Goal: Check status: Check status

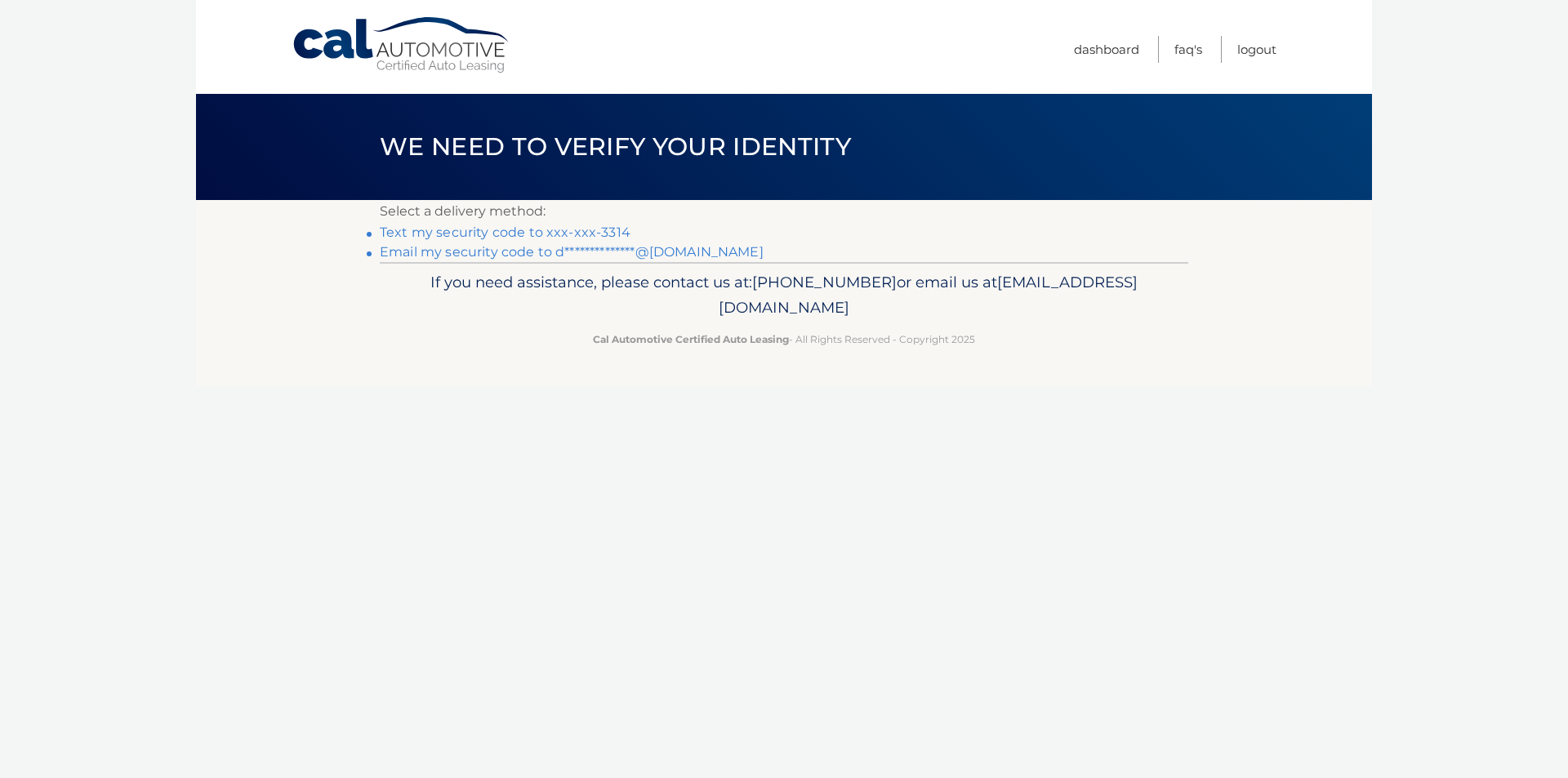
click at [509, 235] on link "Text my security code to xxx-xxx-3314" at bounding box center [505, 232] width 251 height 16
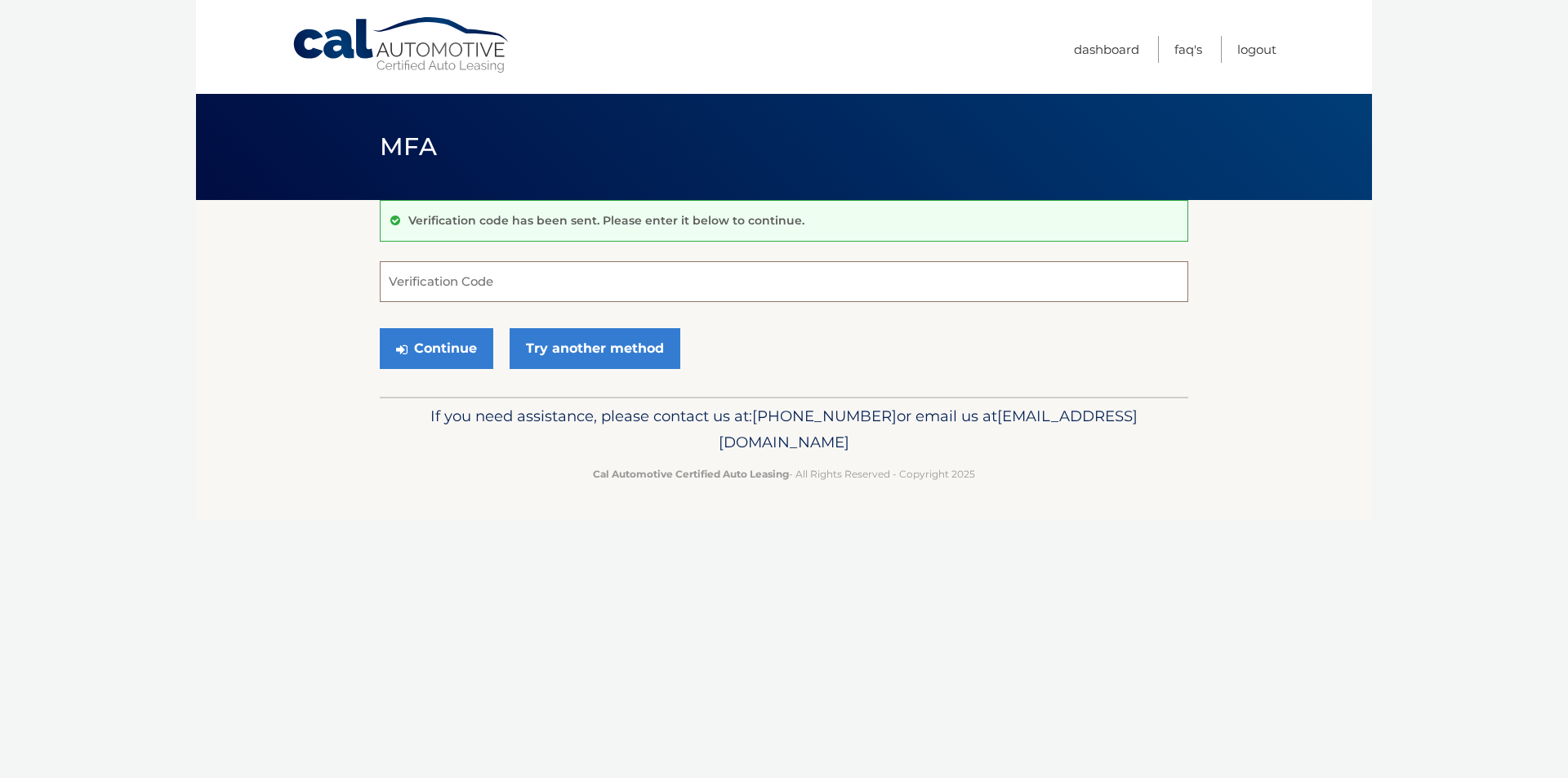
click at [451, 284] on input "Verification Code" at bounding box center [784, 282] width 808 height 41
type input "650080"
click at [405, 353] on icon "submit" at bounding box center [401, 349] width 11 height 13
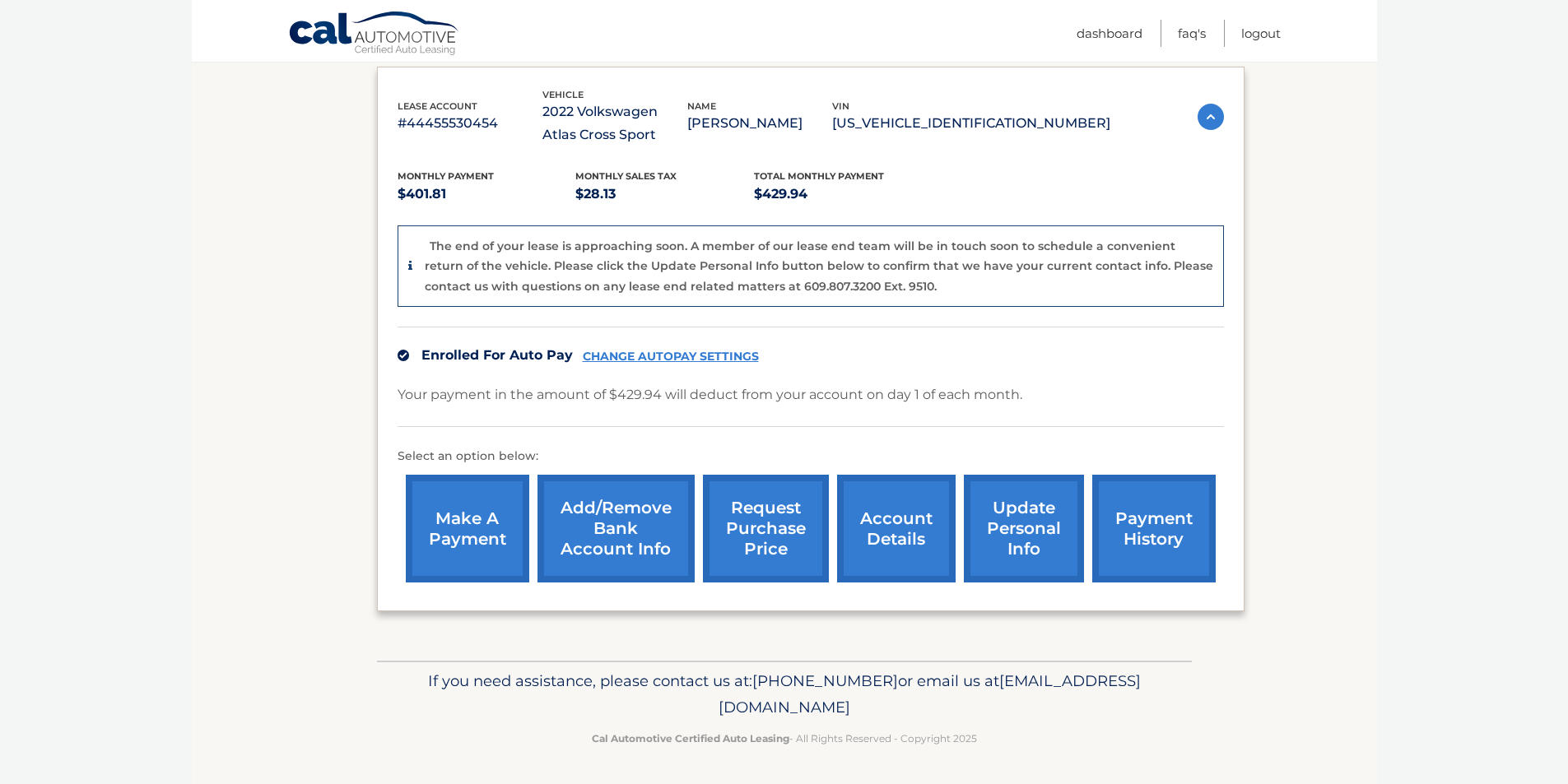
scroll to position [276, 0]
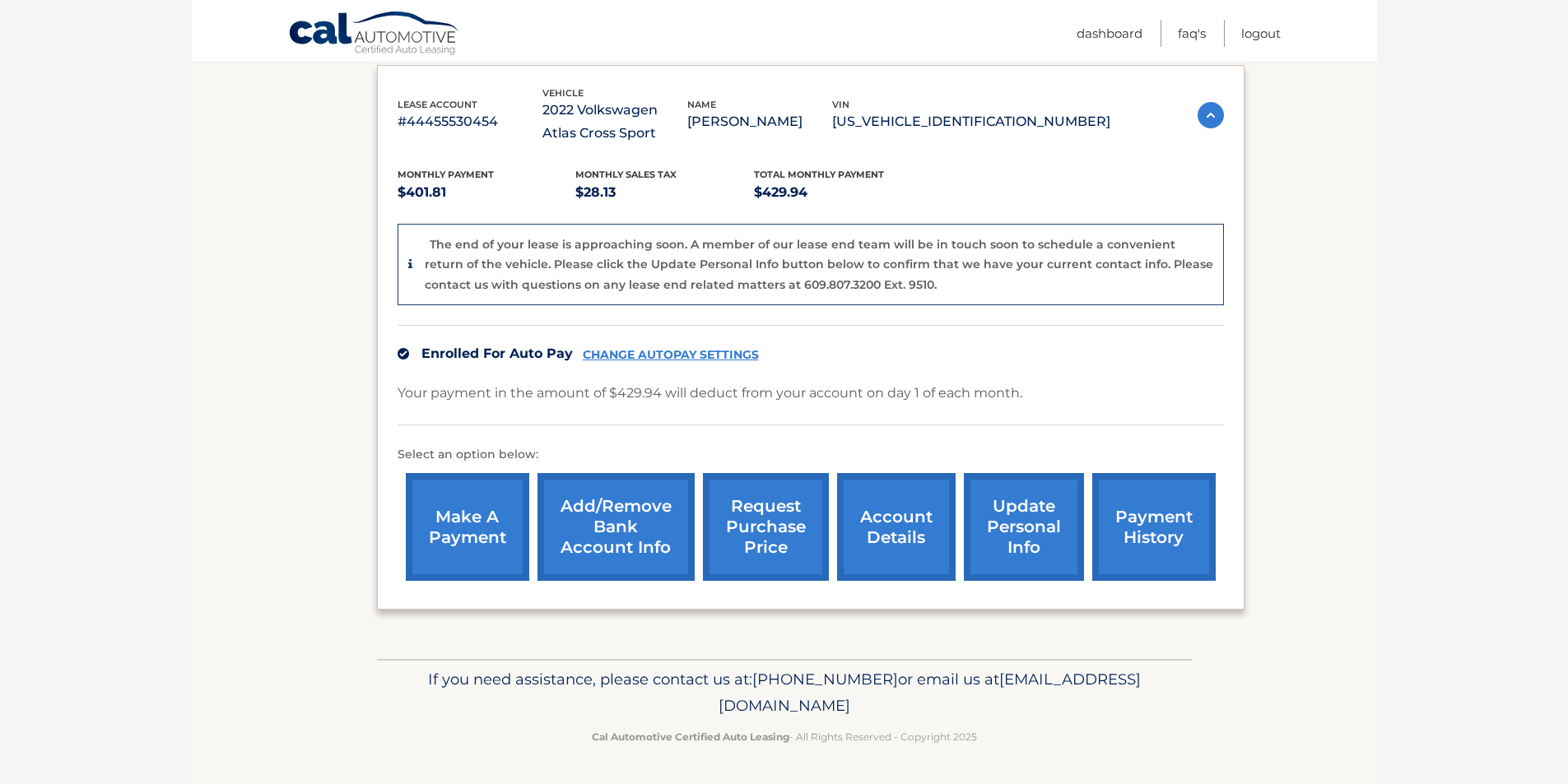
click at [904, 511] on link "account details" at bounding box center [896, 527] width 118 height 108
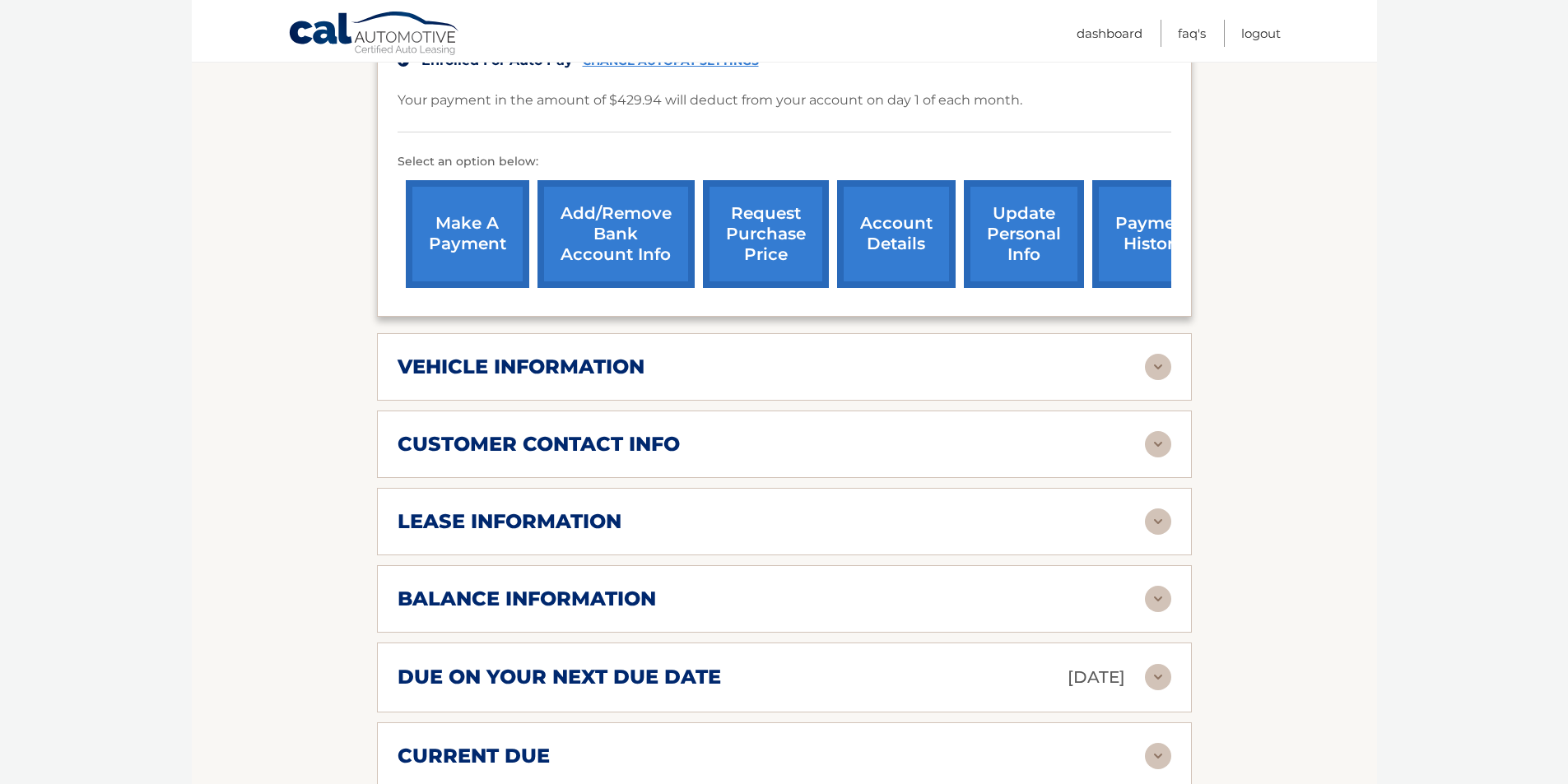
scroll to position [494, 0]
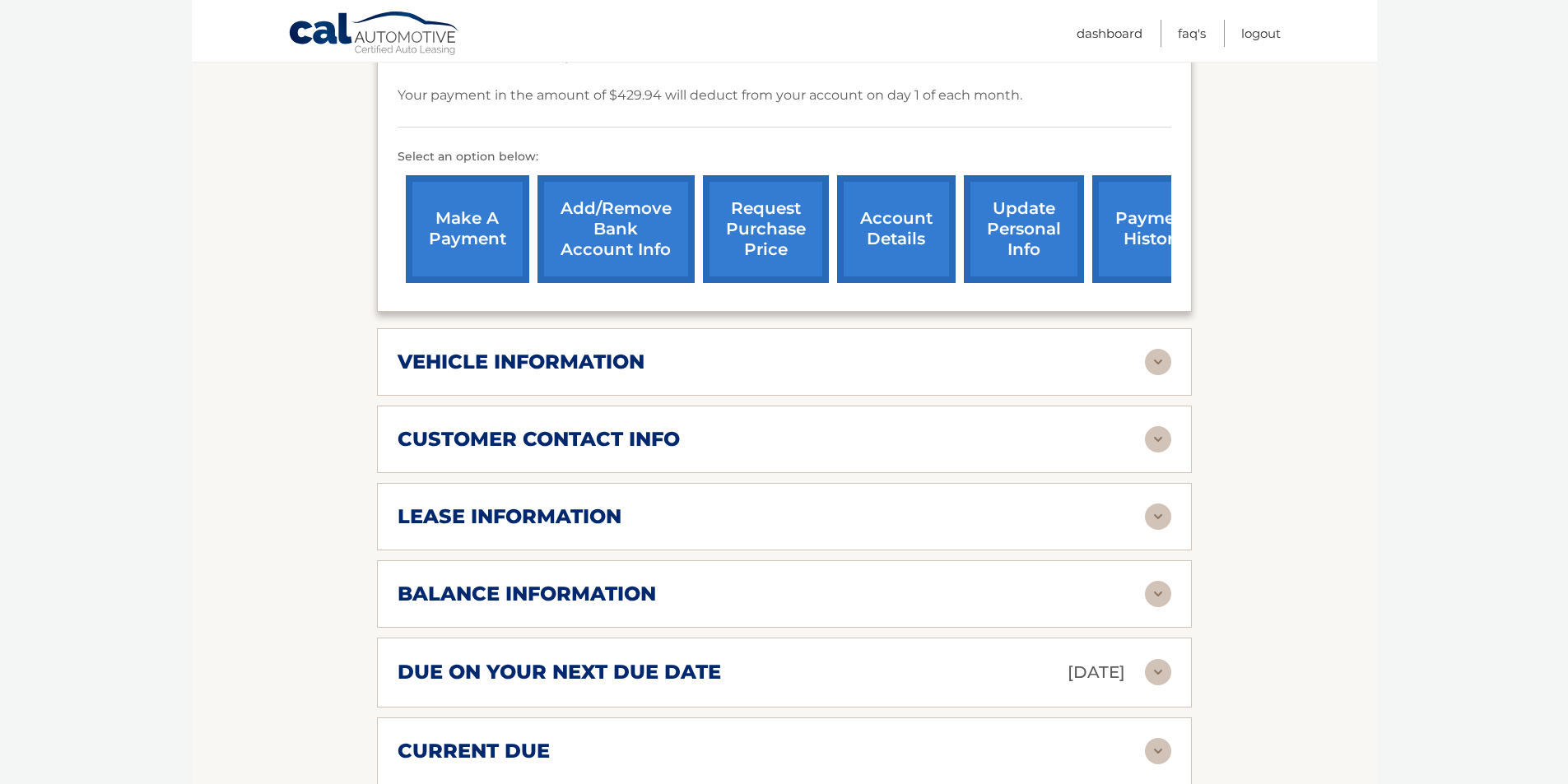
click at [728, 344] on div "vehicle information vehicle Year [DATE] vehicle make Volkswagen vehicle model A…" at bounding box center [784, 362] width 815 height 68
click at [1158, 372] on img at bounding box center [1158, 362] width 27 height 27
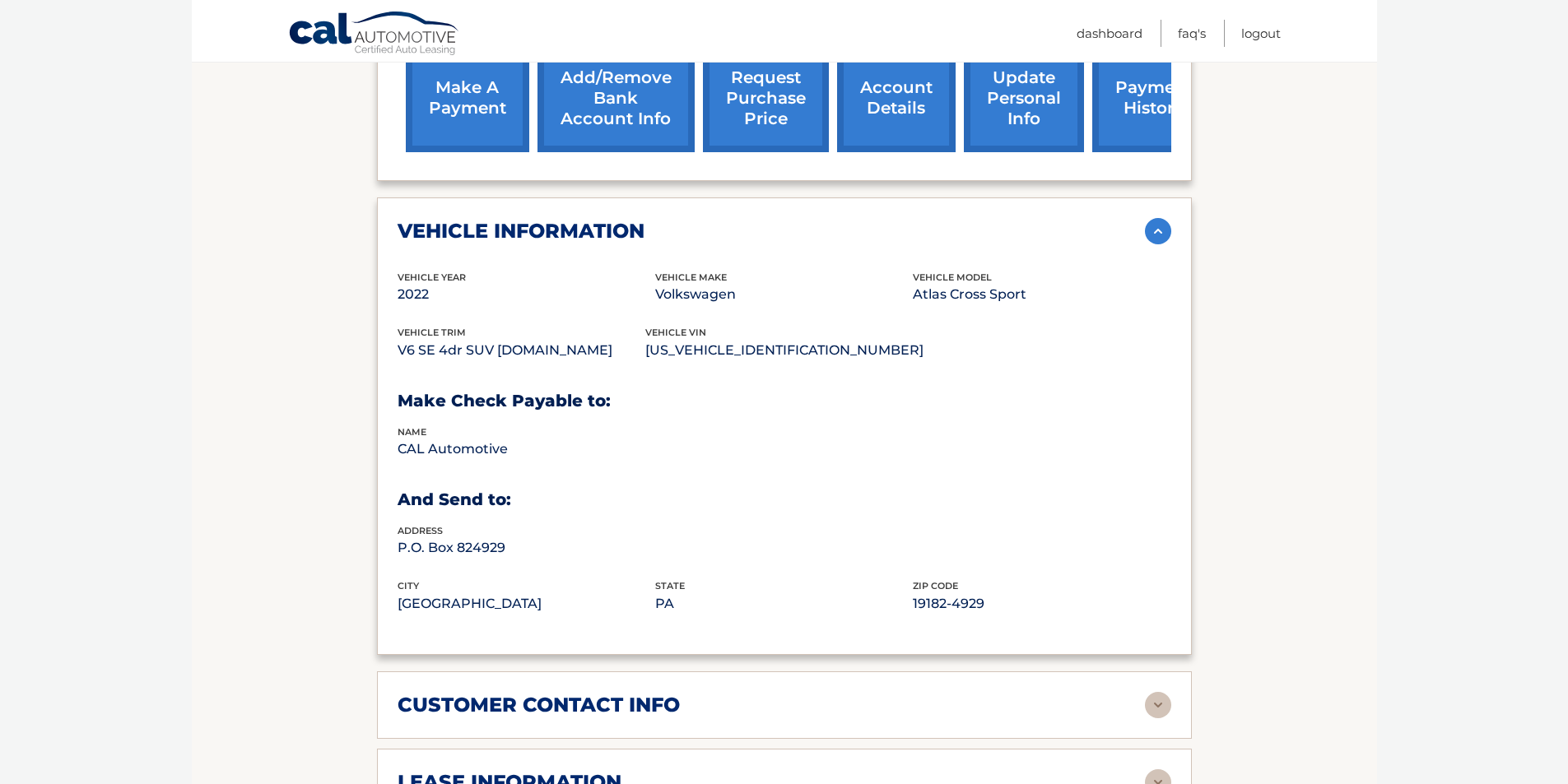
scroll to position [659, 0]
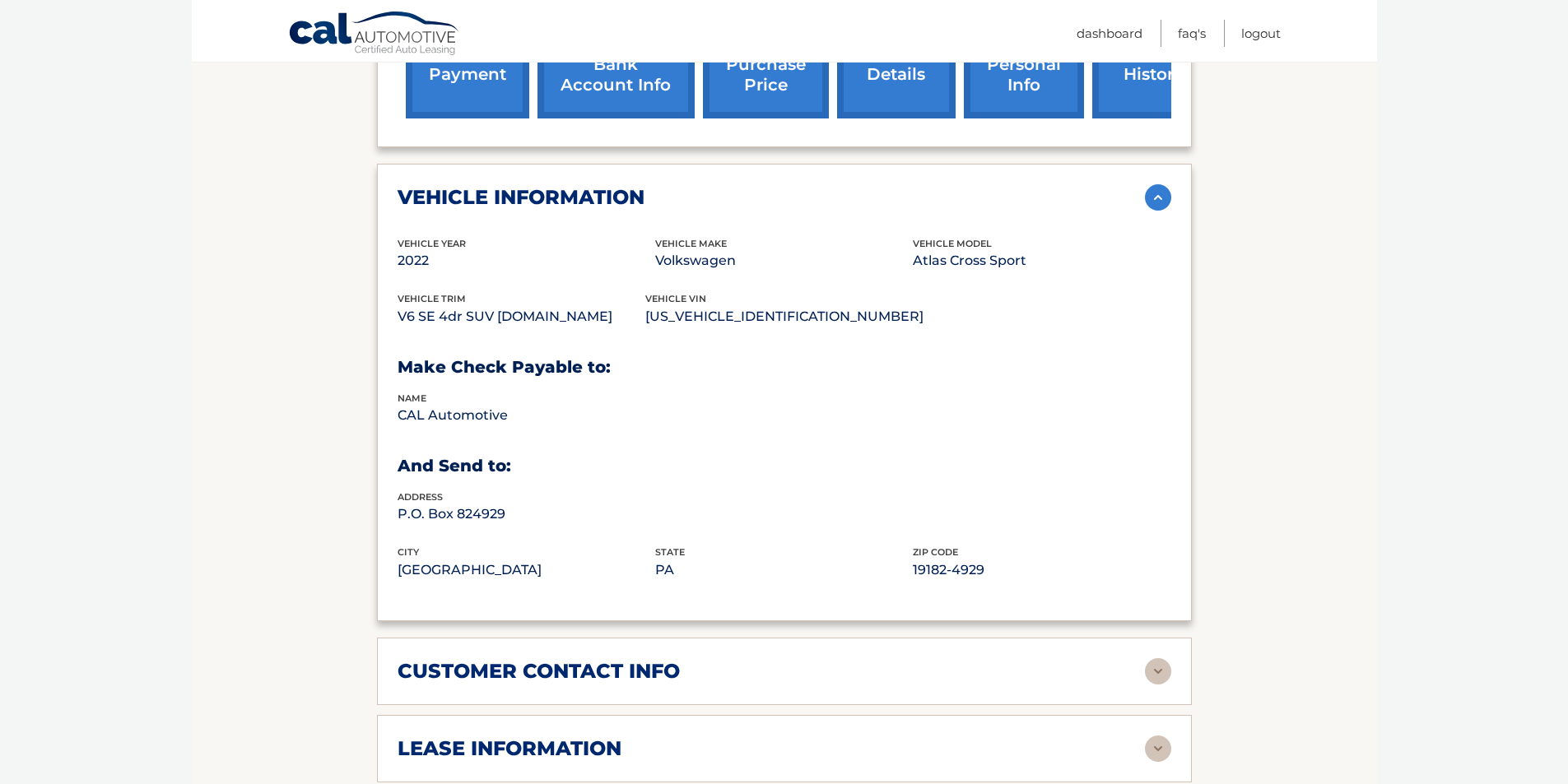
click at [1151, 208] on img at bounding box center [1158, 198] width 27 height 27
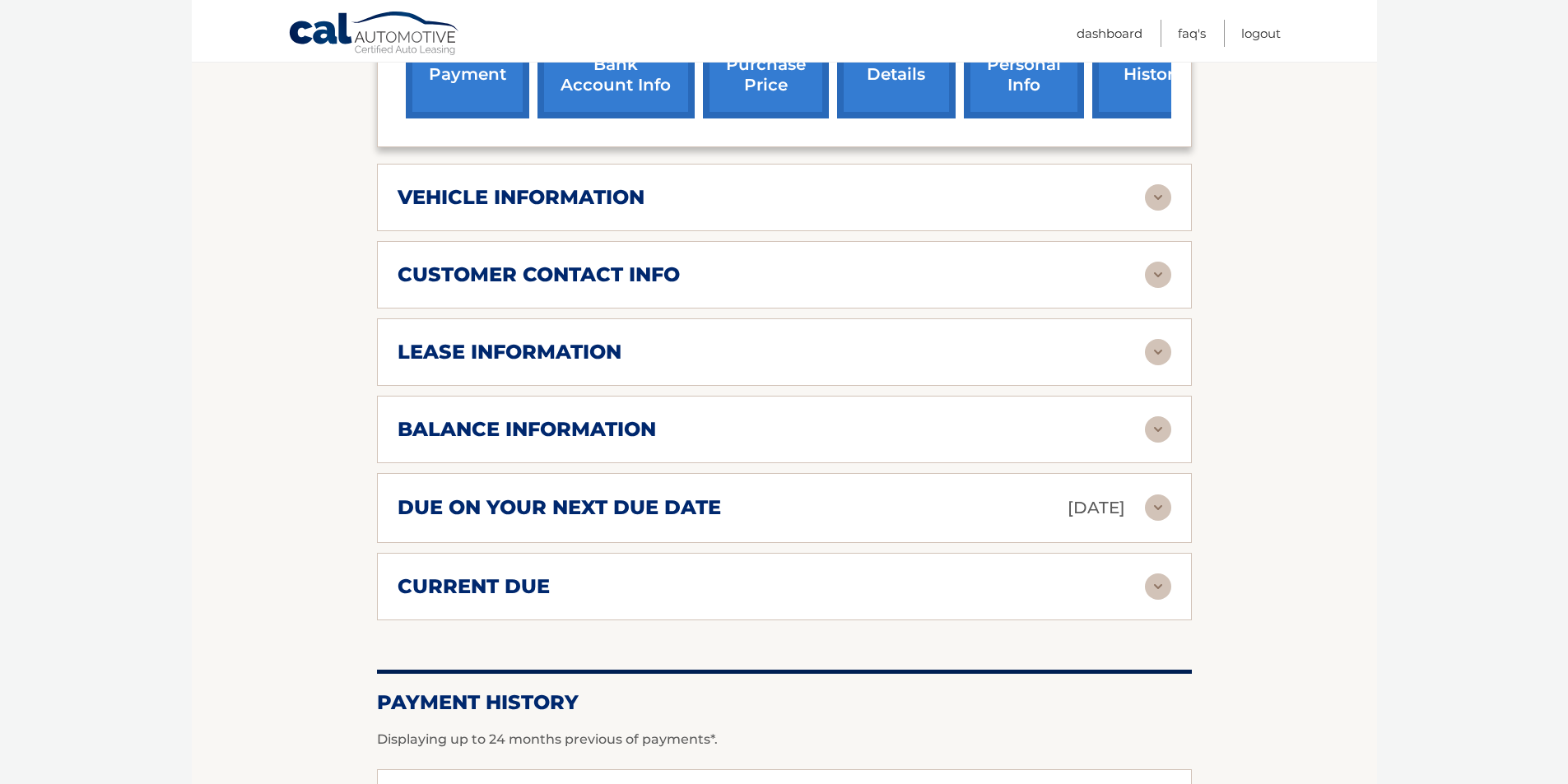
click at [1150, 268] on img at bounding box center [1158, 275] width 27 height 27
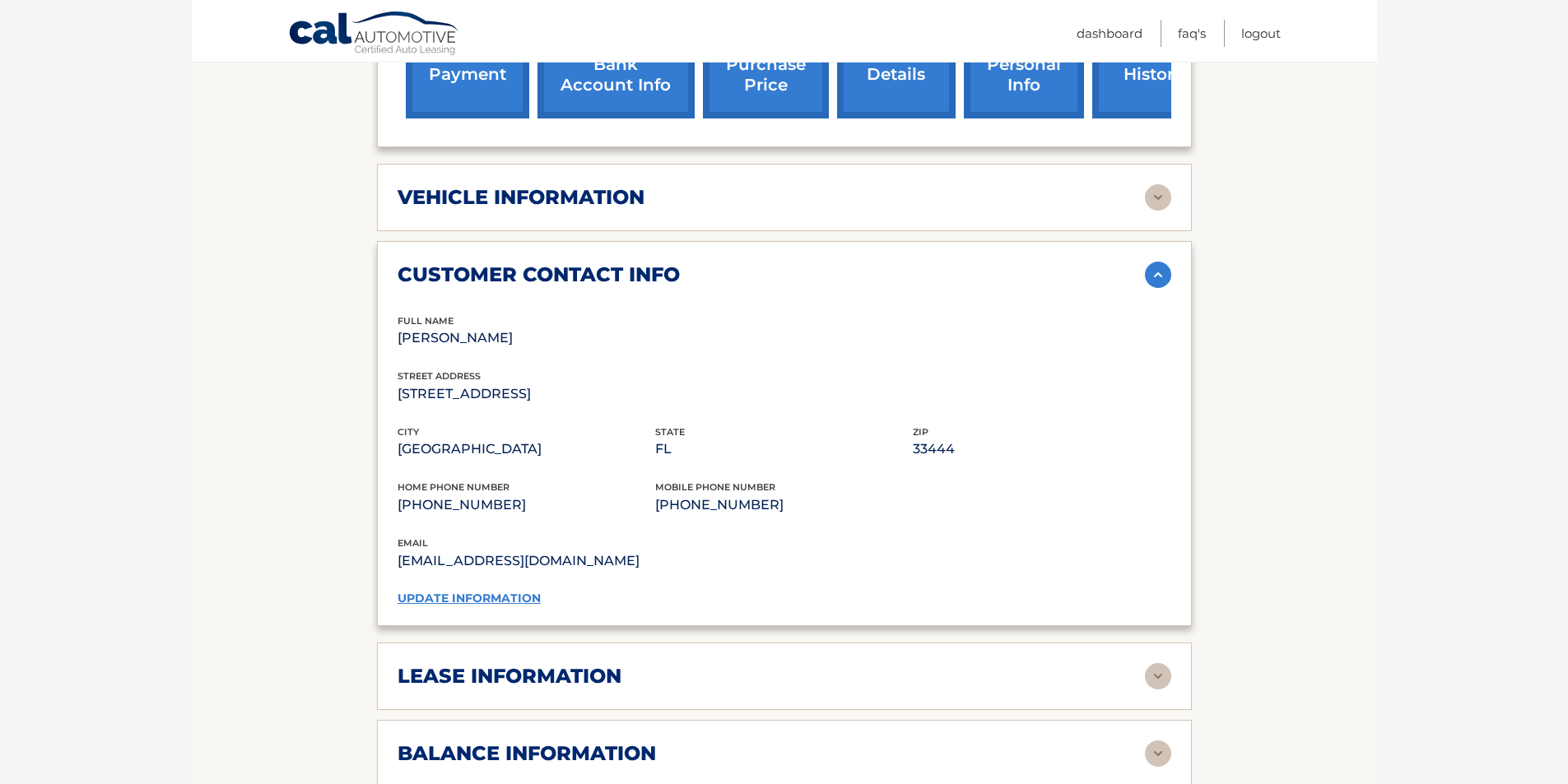
click at [1150, 268] on img at bounding box center [1158, 275] width 27 height 27
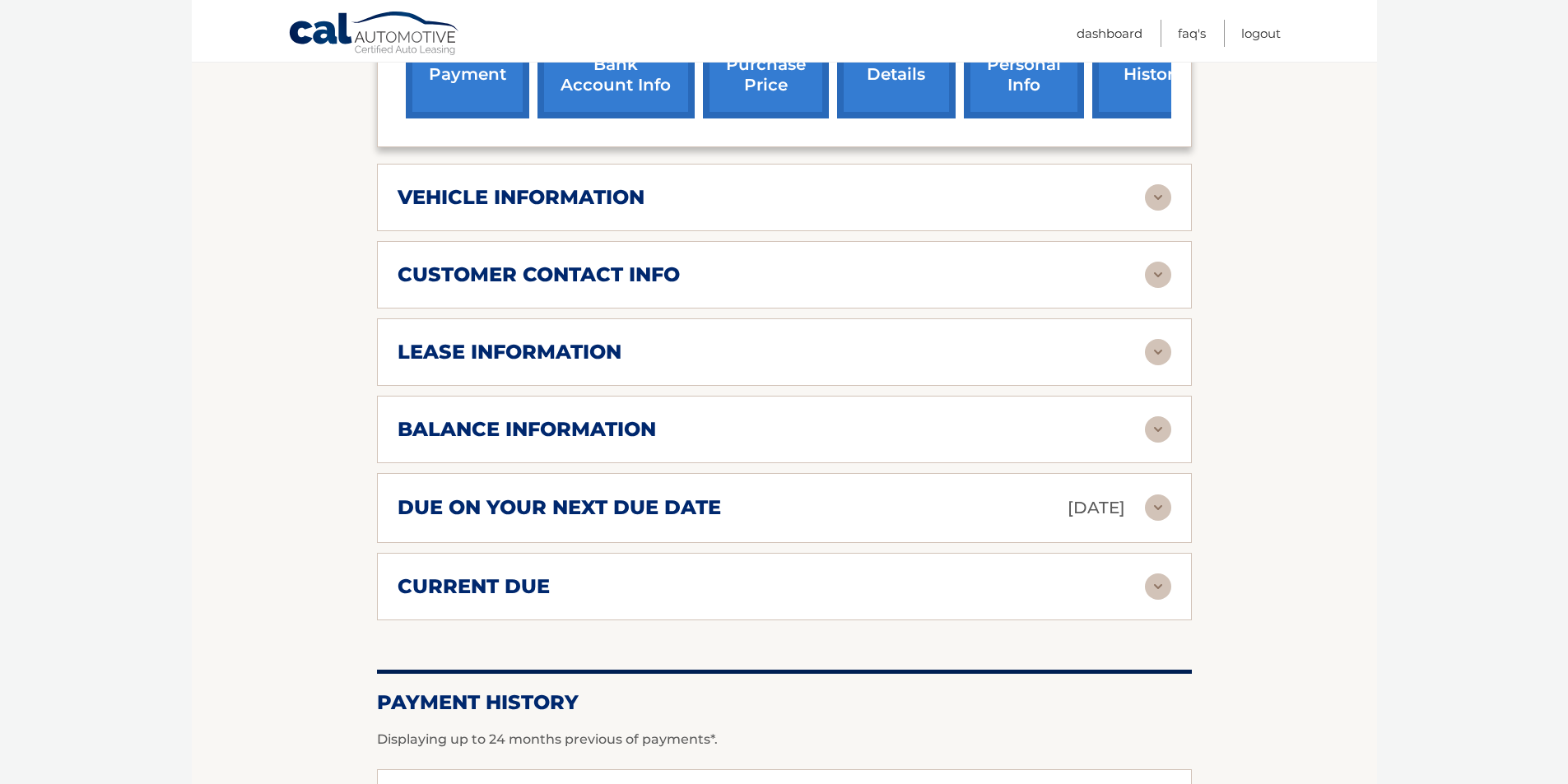
click at [1158, 344] on img at bounding box center [1158, 352] width 27 height 27
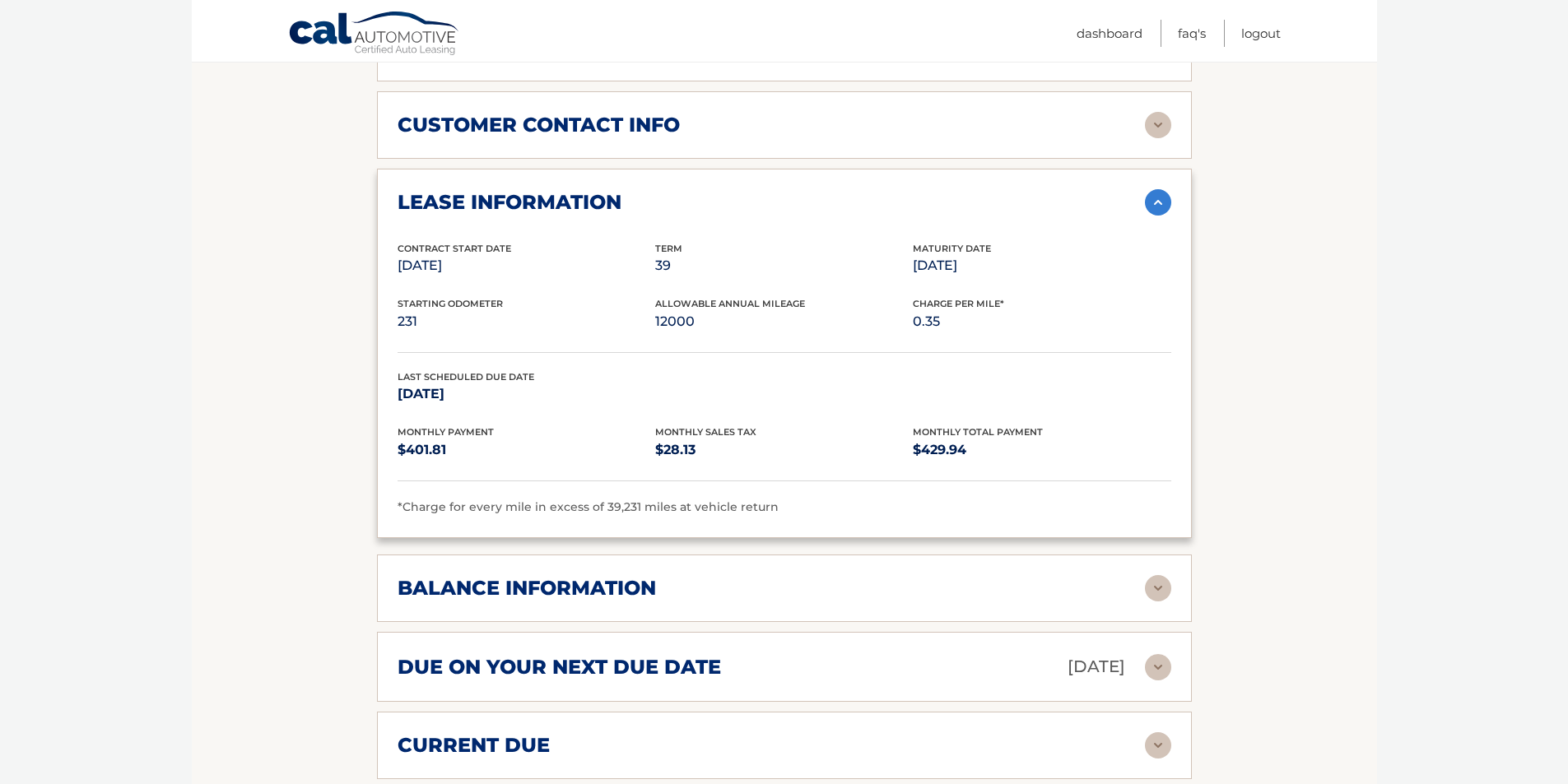
scroll to position [823, 0]
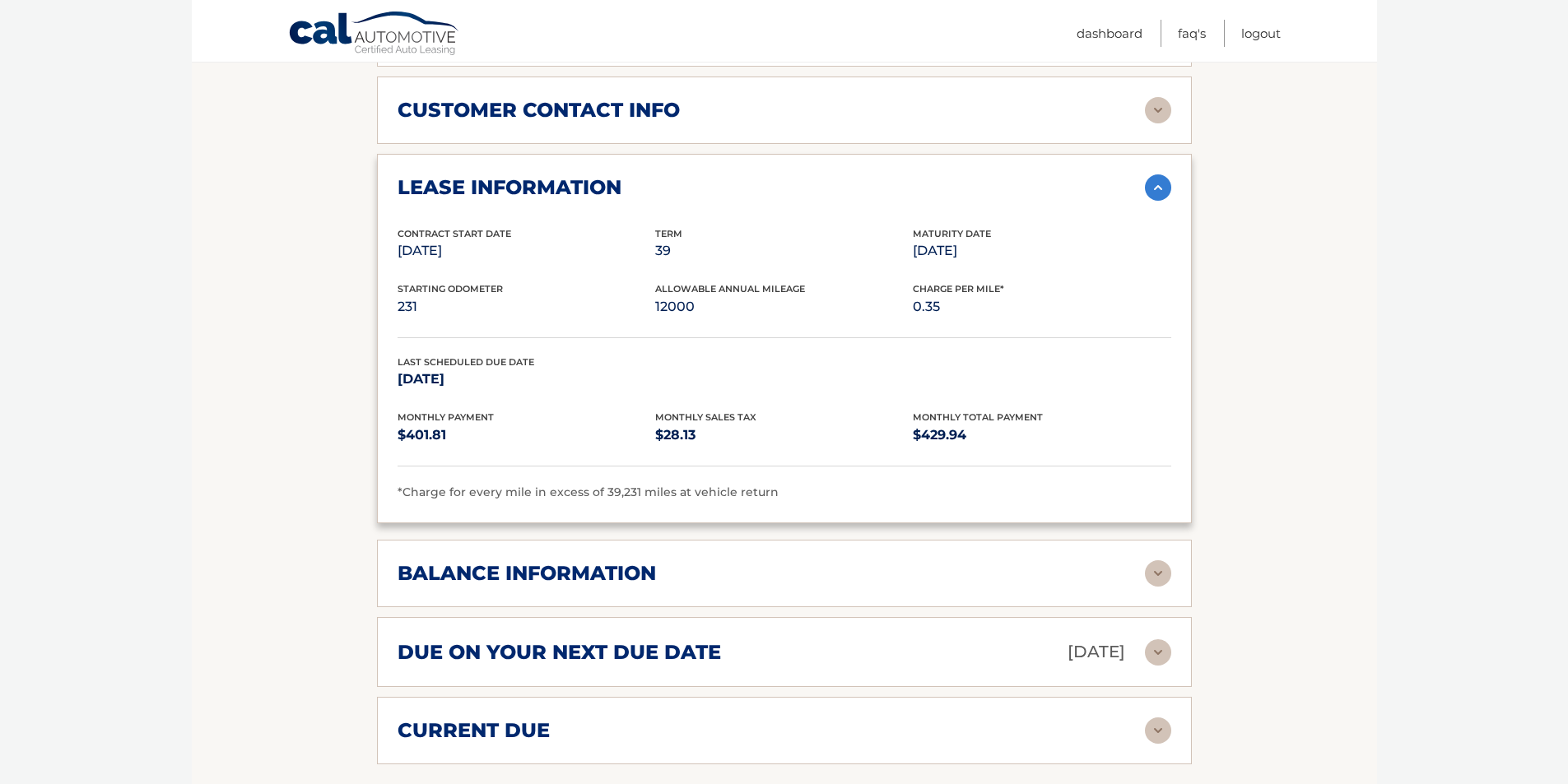
click at [1157, 190] on img at bounding box center [1158, 188] width 27 height 27
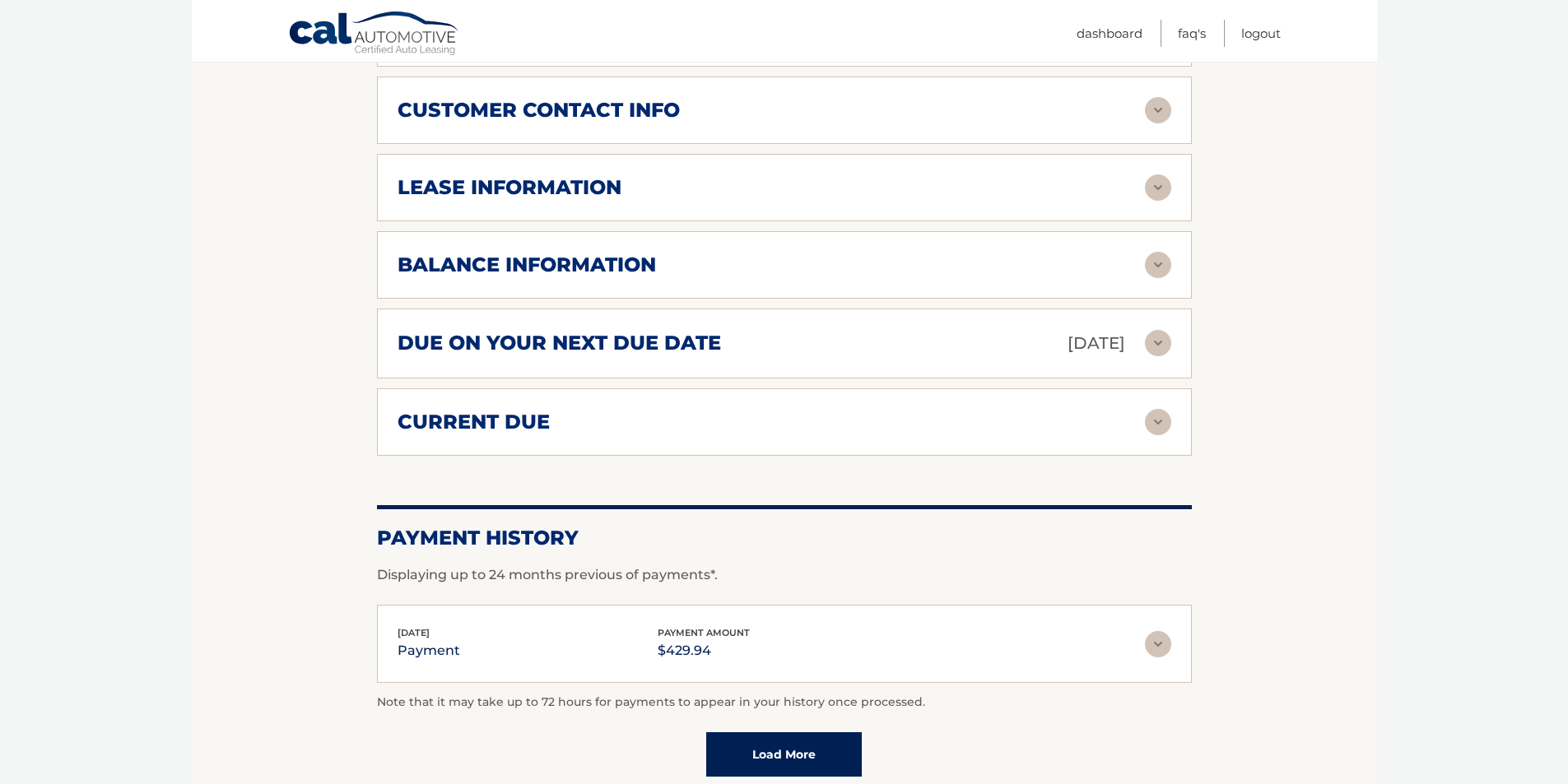
click at [1161, 265] on img at bounding box center [1158, 265] width 27 height 27
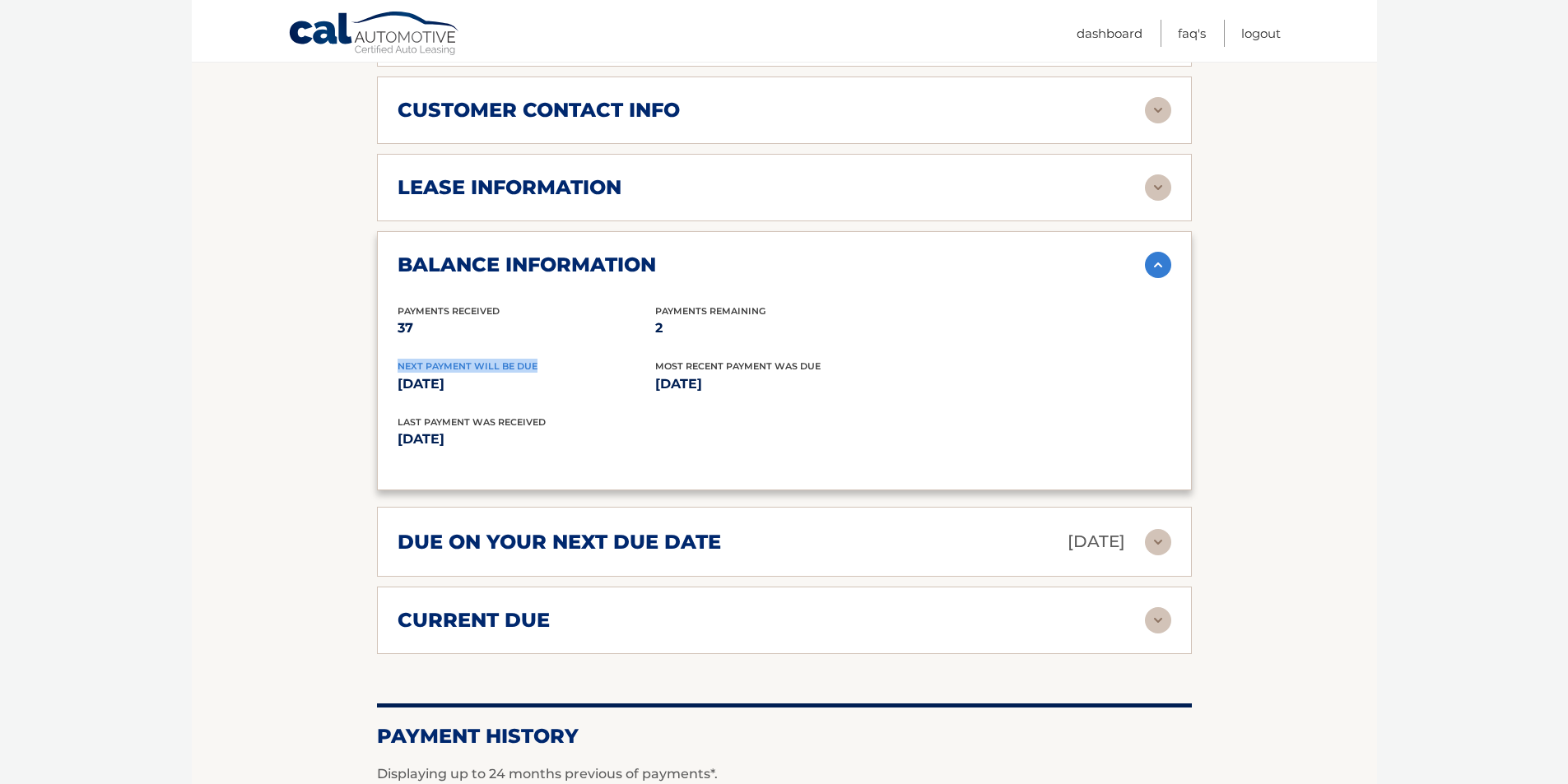
drag, startPoint x: 394, startPoint y: 366, endPoint x: 540, endPoint y: 365, distance: 146.0
click at [540, 365] on div "balance information Payments Received 37 Payments Remaining 2 Next Payment will…" at bounding box center [784, 361] width 815 height 260
click at [1296, 353] on section "Account Details | #44455530454 Back to Dashboard Manage Your Lease lease accoun…" at bounding box center [784, 193] width 1185 height 1629
click at [1150, 267] on img at bounding box center [1158, 265] width 27 height 27
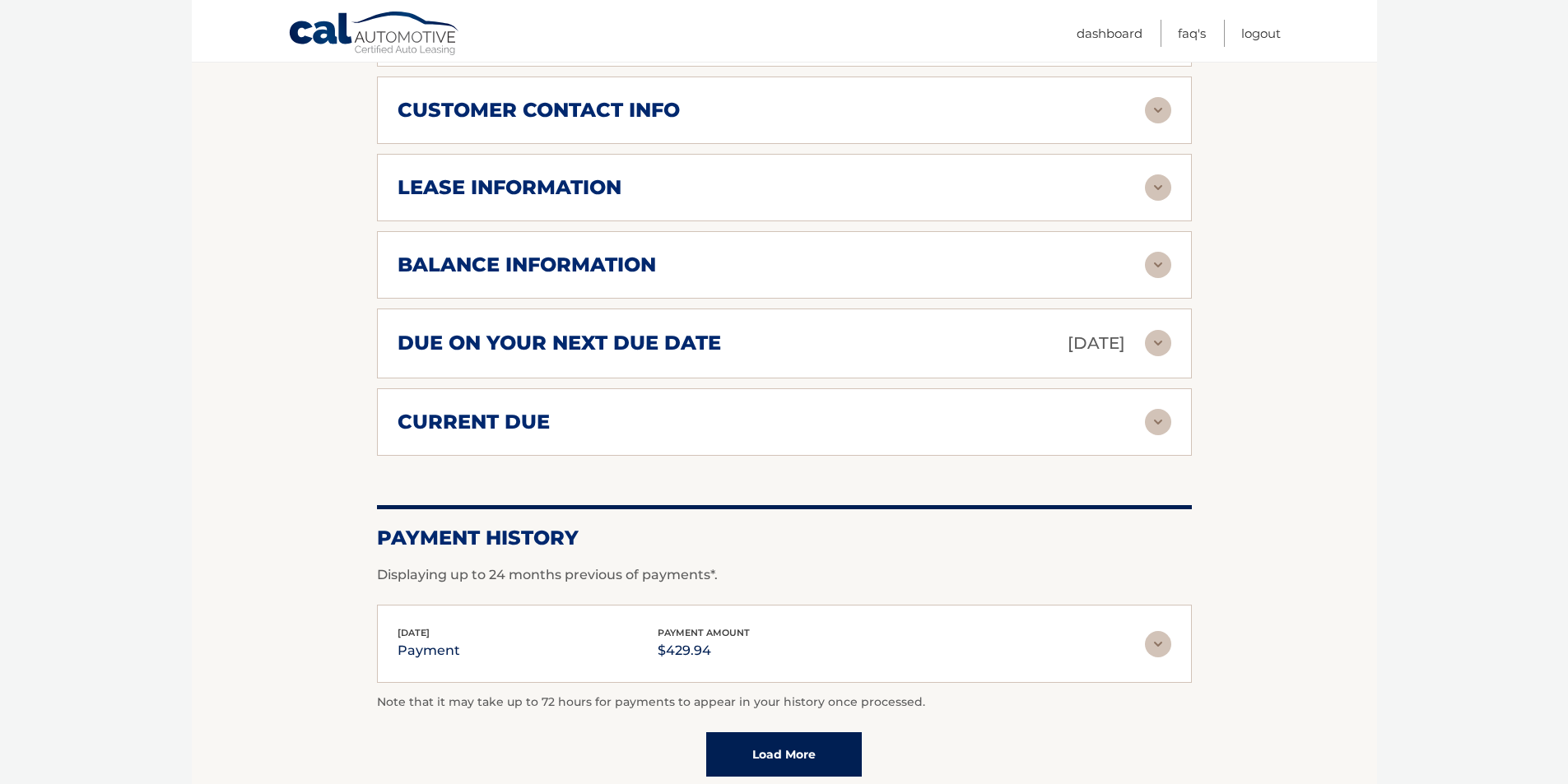
click at [1166, 341] on img at bounding box center [1158, 344] width 27 height 27
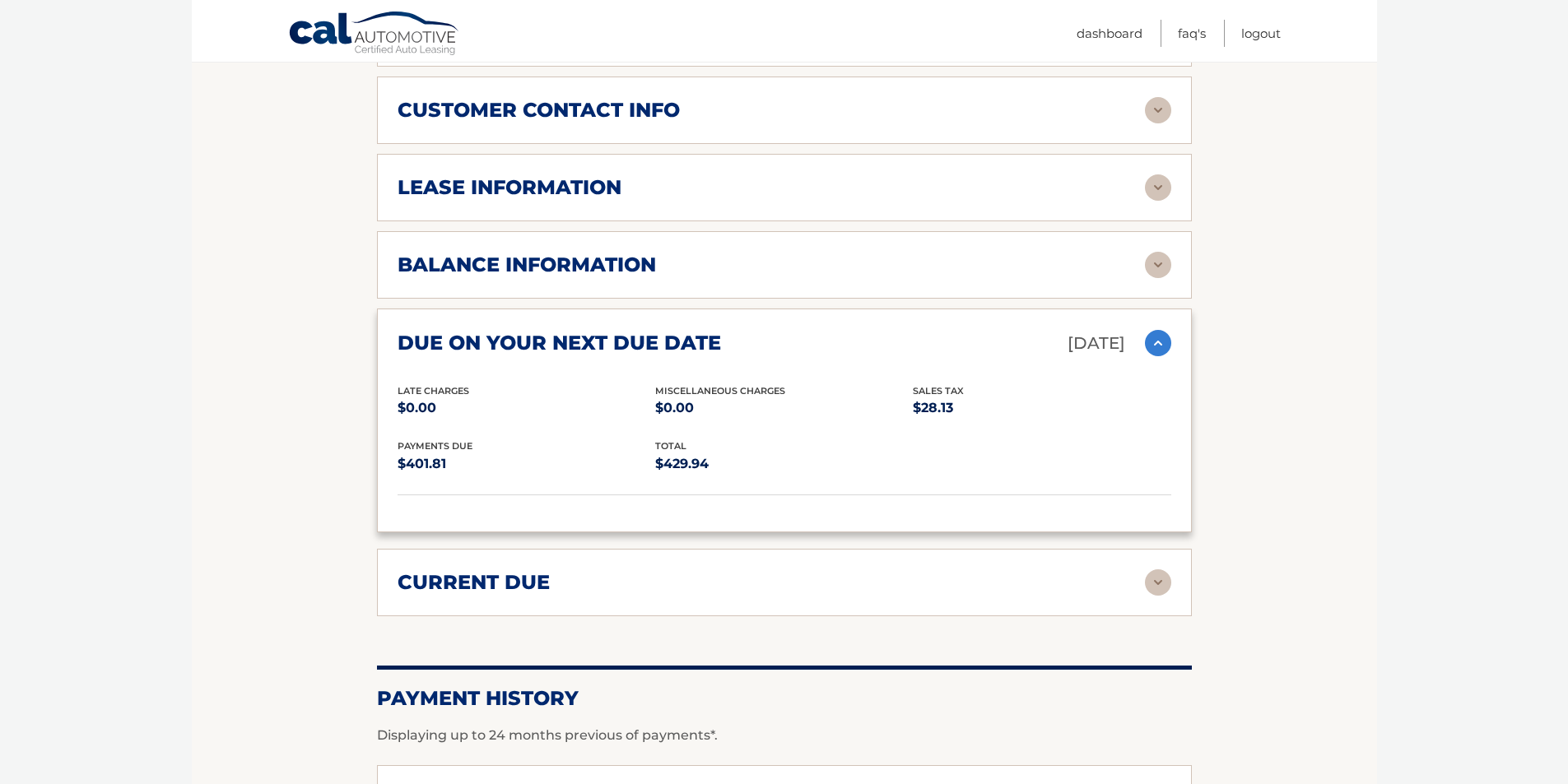
click at [1166, 341] on img at bounding box center [1158, 344] width 27 height 27
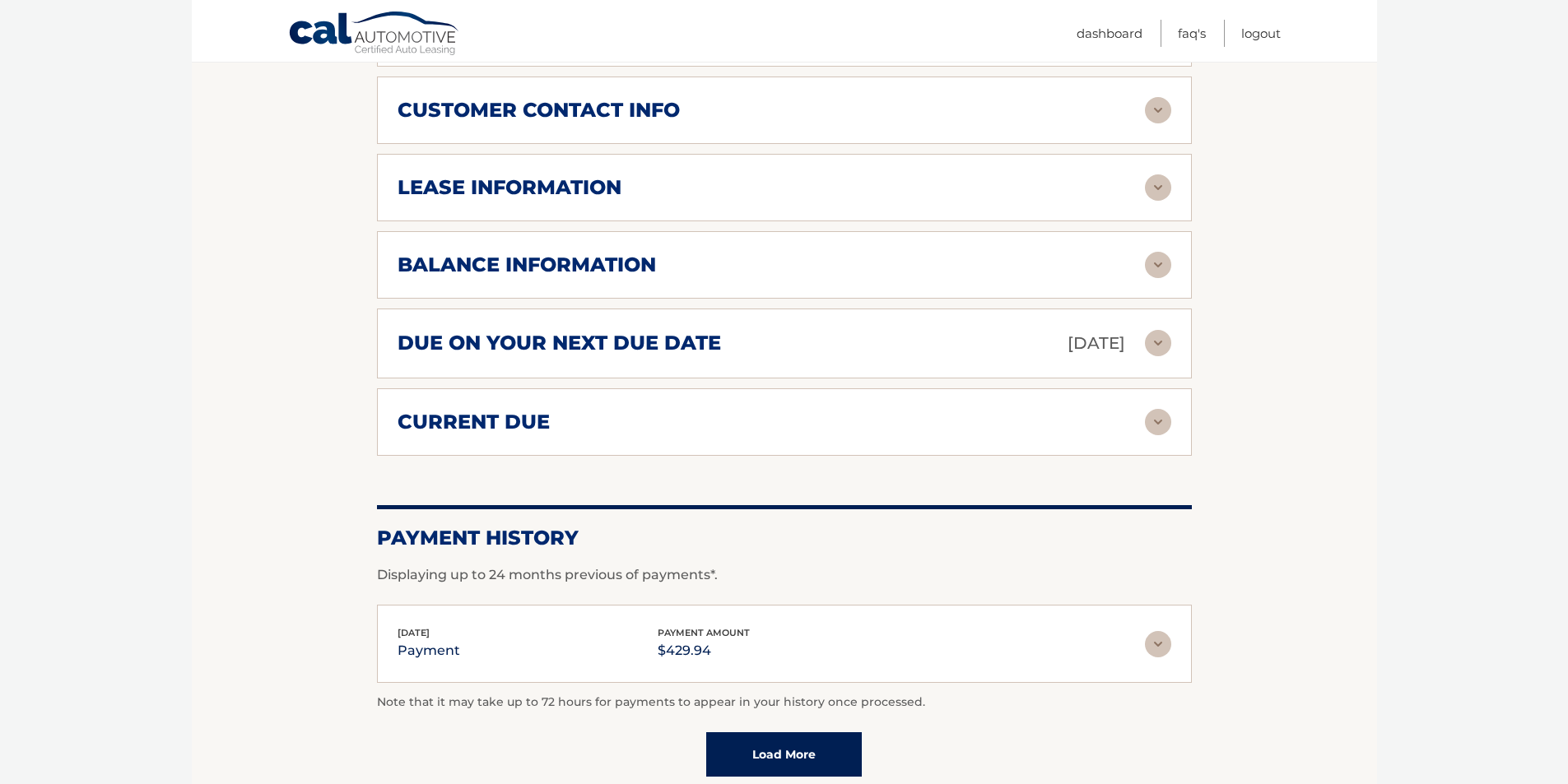
click at [1166, 426] on img at bounding box center [1158, 422] width 27 height 27
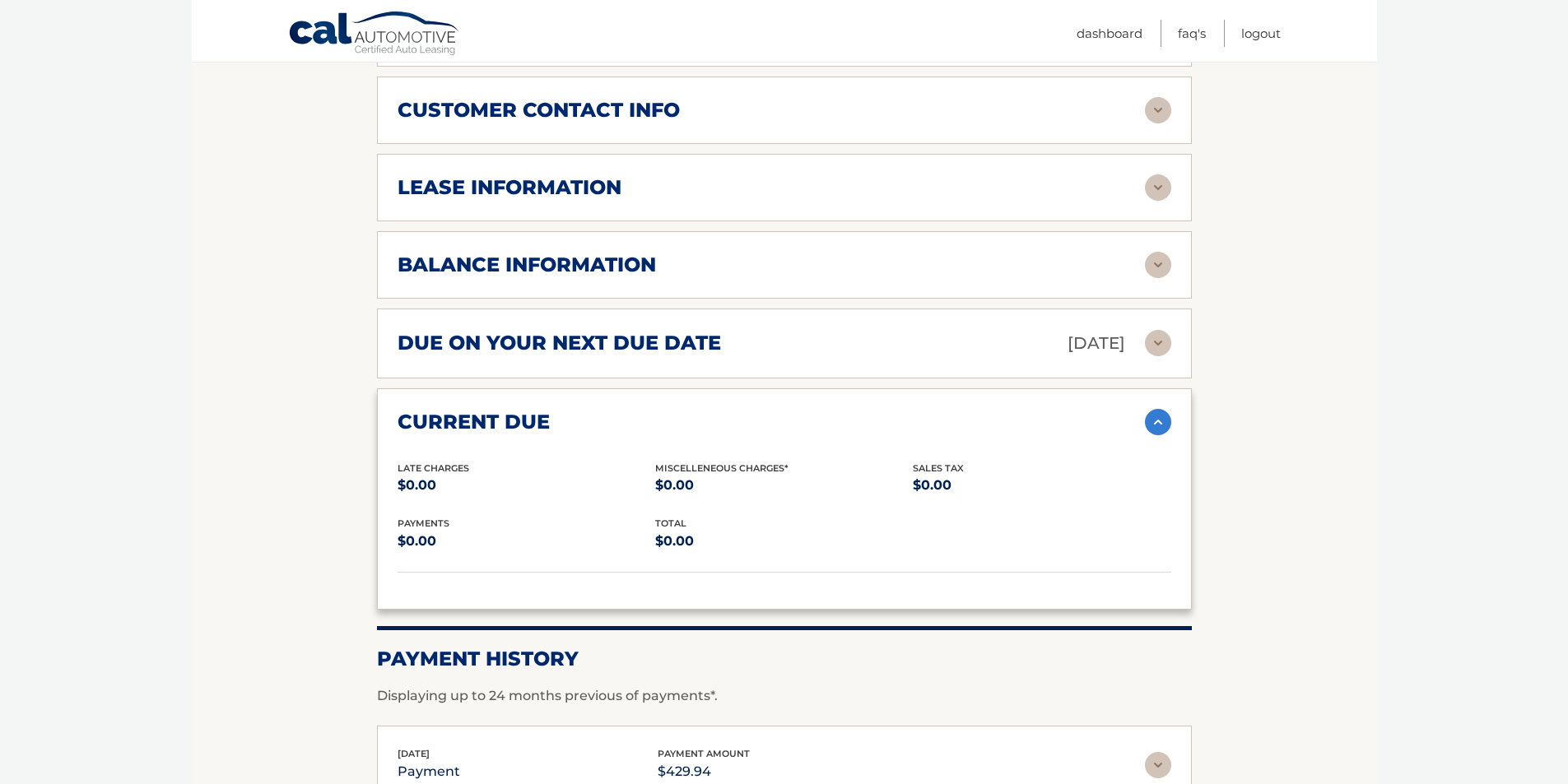
click at [1166, 426] on img at bounding box center [1158, 422] width 27 height 27
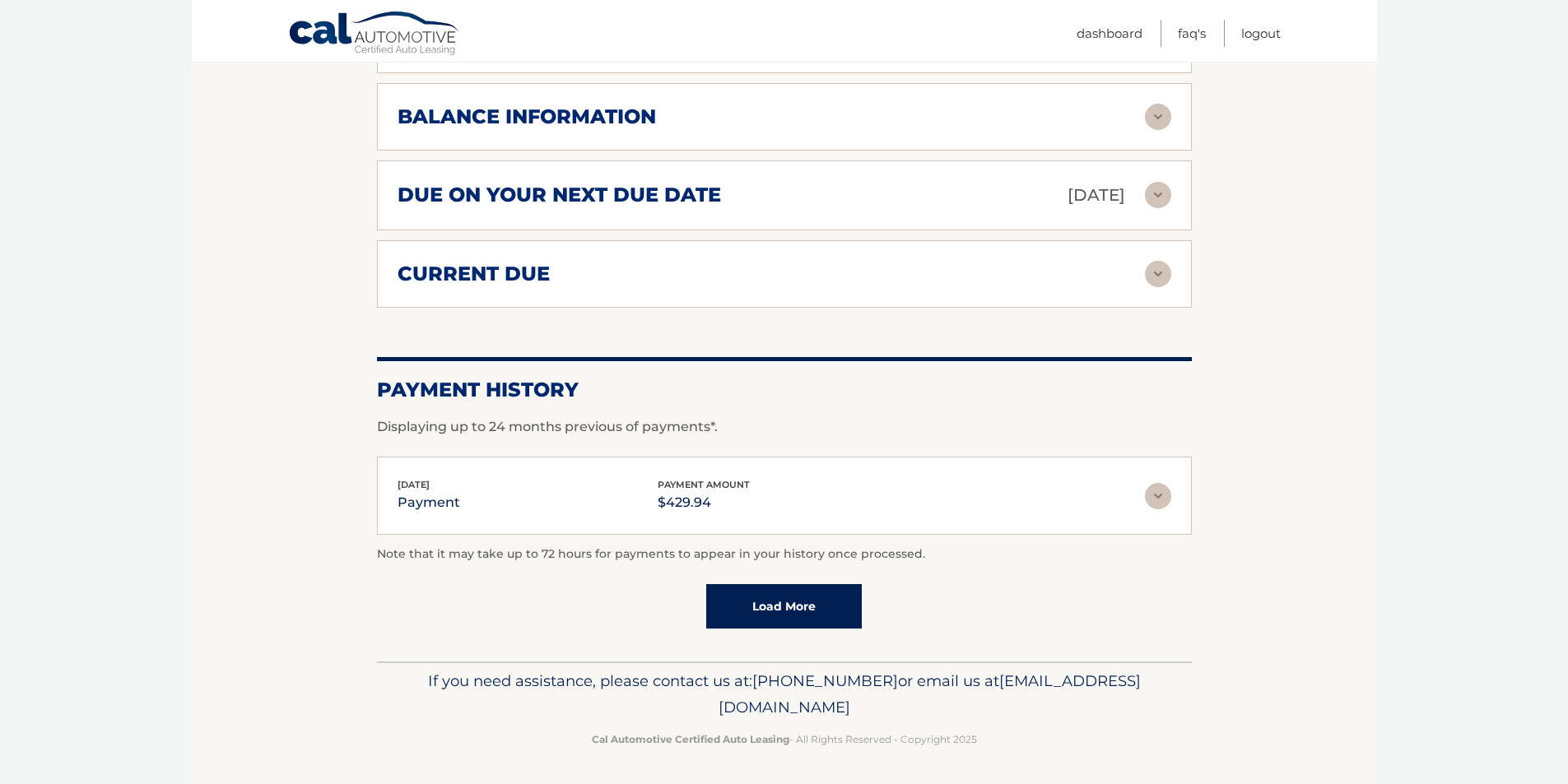
scroll to position [974, 0]
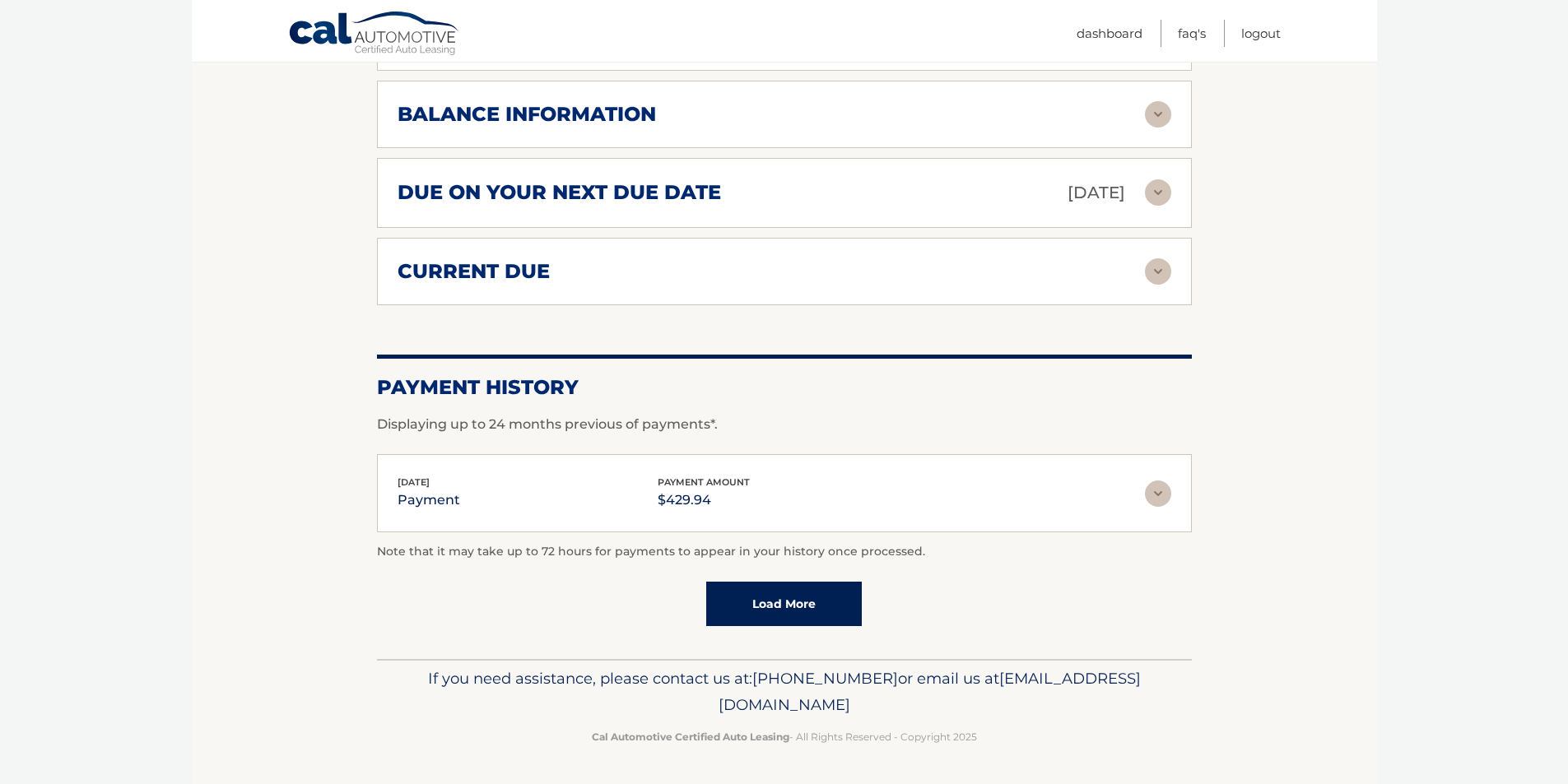
click at [1176, 485] on div "[DATE] payment payment amount $429.94 Late Charges $0.00 Miscelleneous Charges*…" at bounding box center [784, 493] width 815 height 78
click at [1150, 497] on img at bounding box center [1158, 494] width 27 height 27
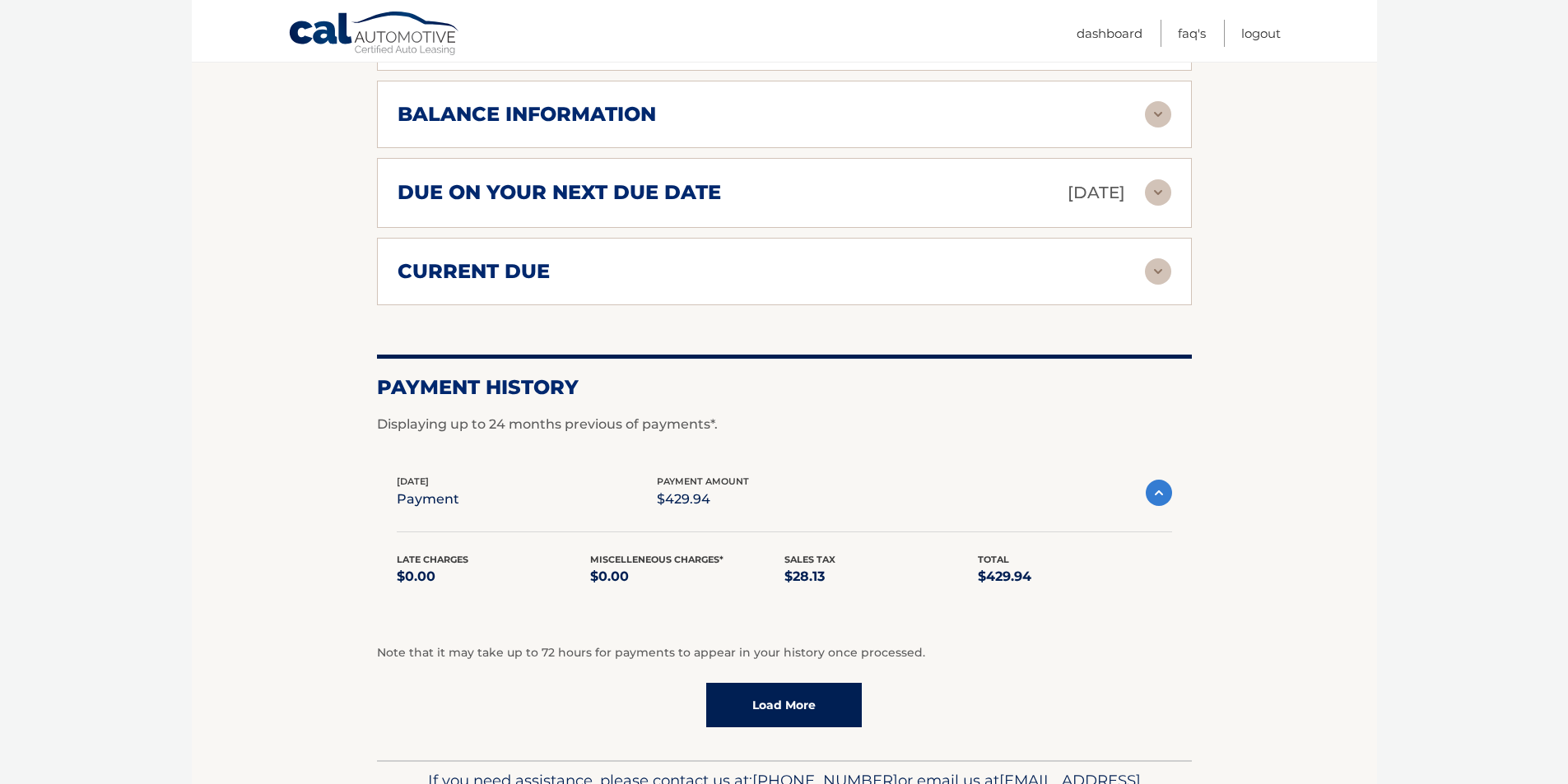
click at [1150, 497] on img at bounding box center [1159, 493] width 27 height 27
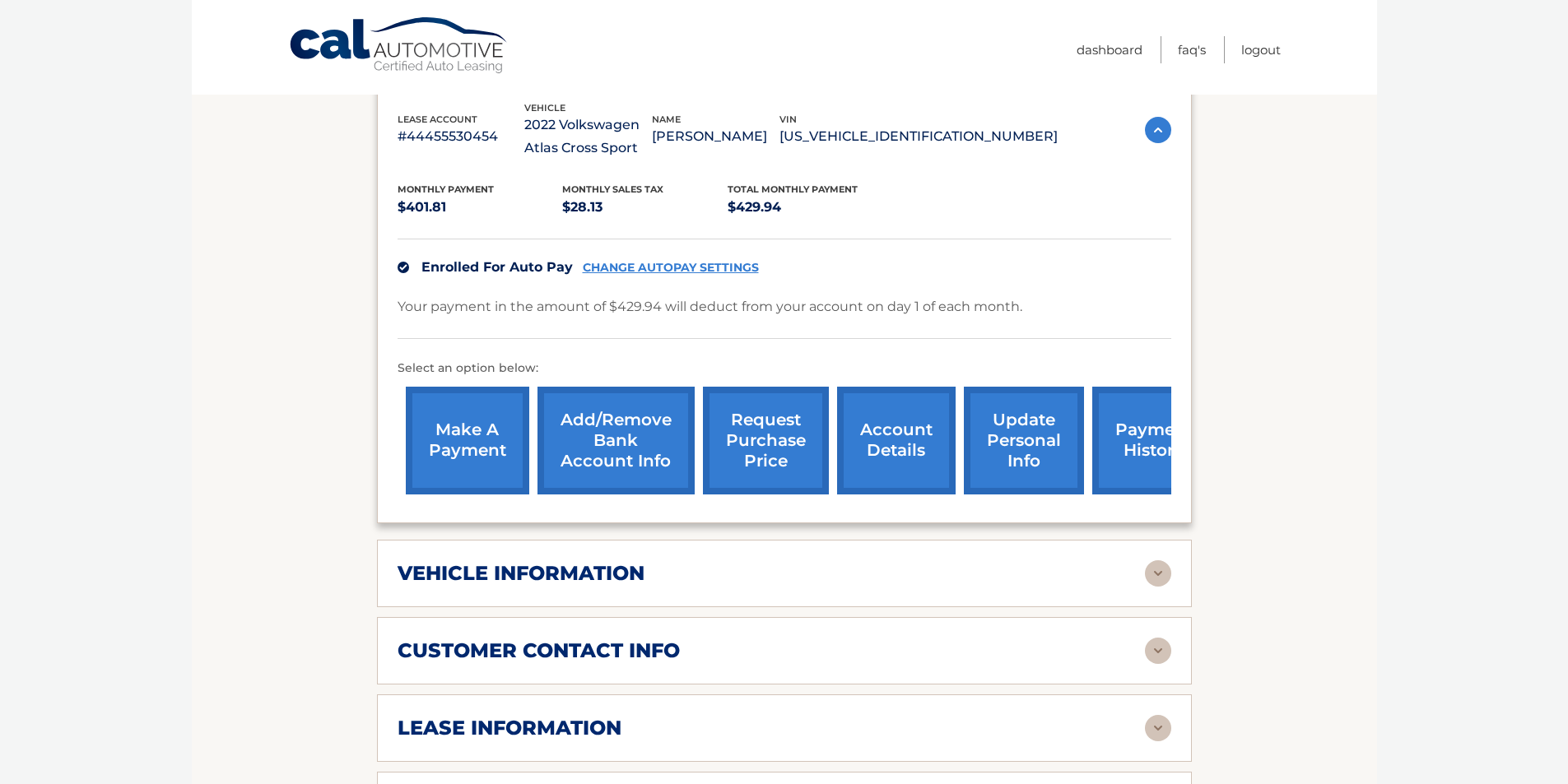
scroll to position [0, 0]
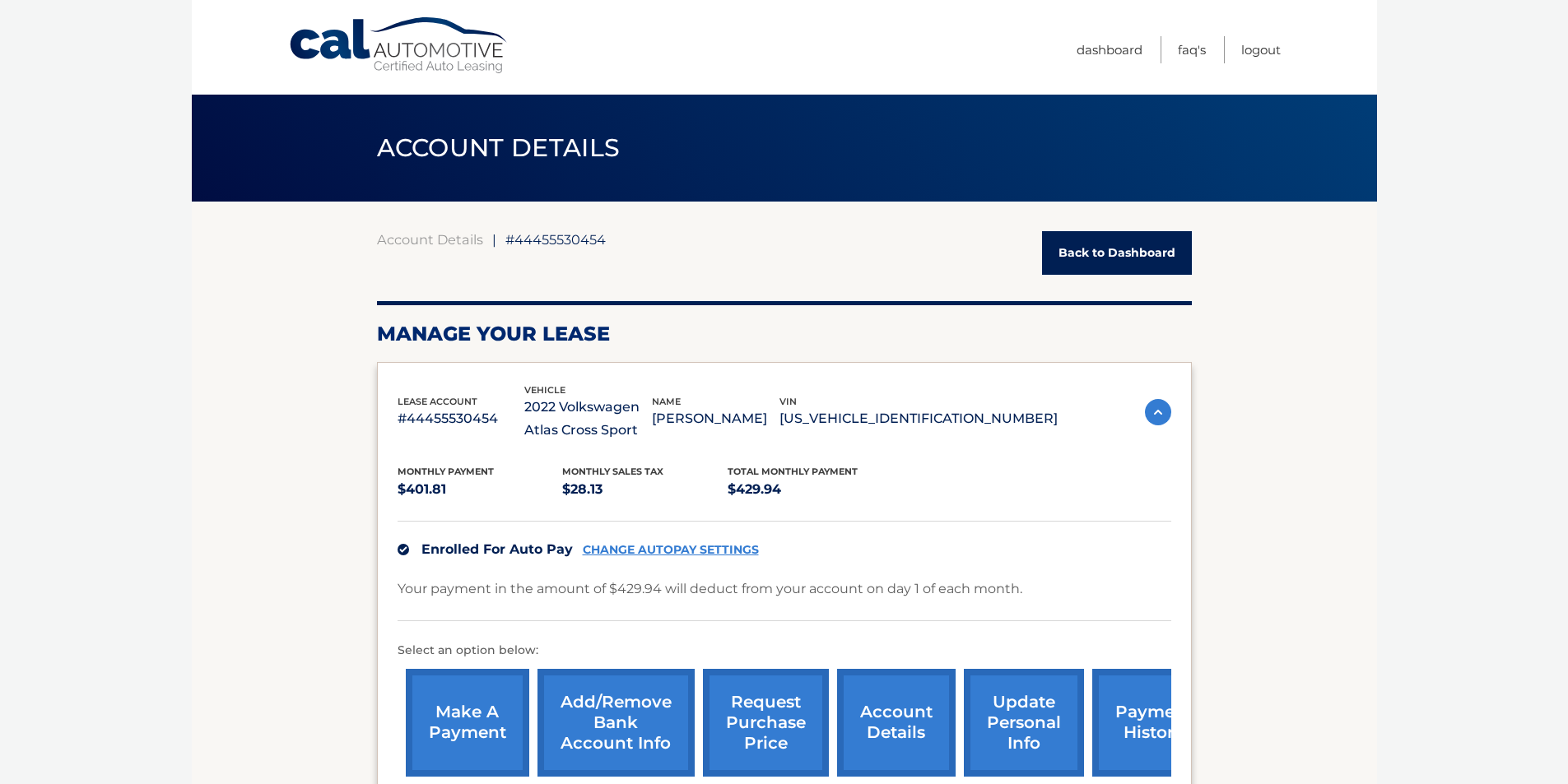
click at [1119, 263] on link "Back to Dashboard" at bounding box center [1117, 253] width 150 height 44
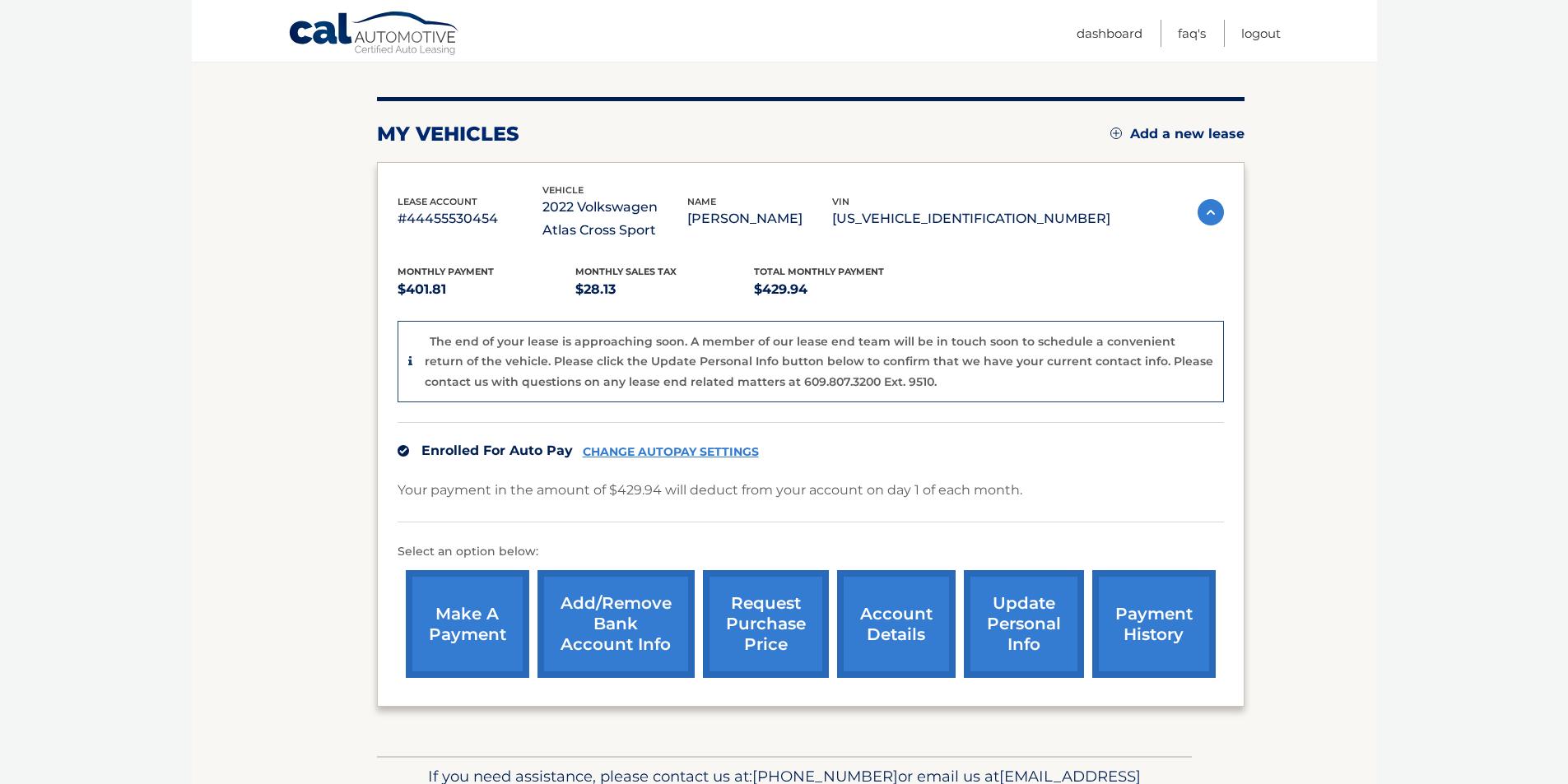
scroll to position [247, 0]
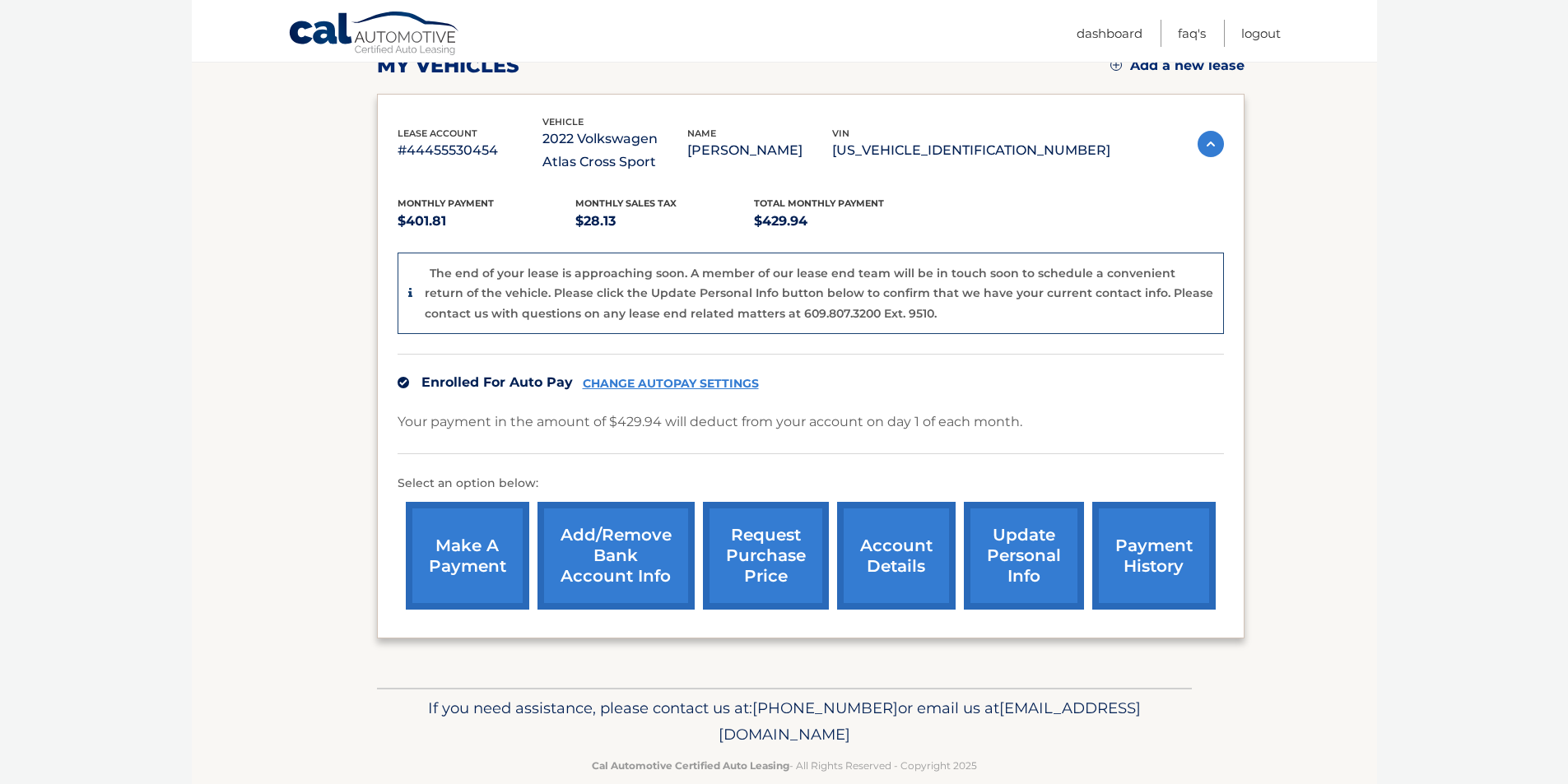
click at [1353, 256] on section "my vehicles Add a new lease lease account #44455530454 vehicle 2022 Volkswagen …" at bounding box center [784, 321] width 1185 height 733
click at [1152, 553] on link "payment history" at bounding box center [1154, 555] width 124 height 108
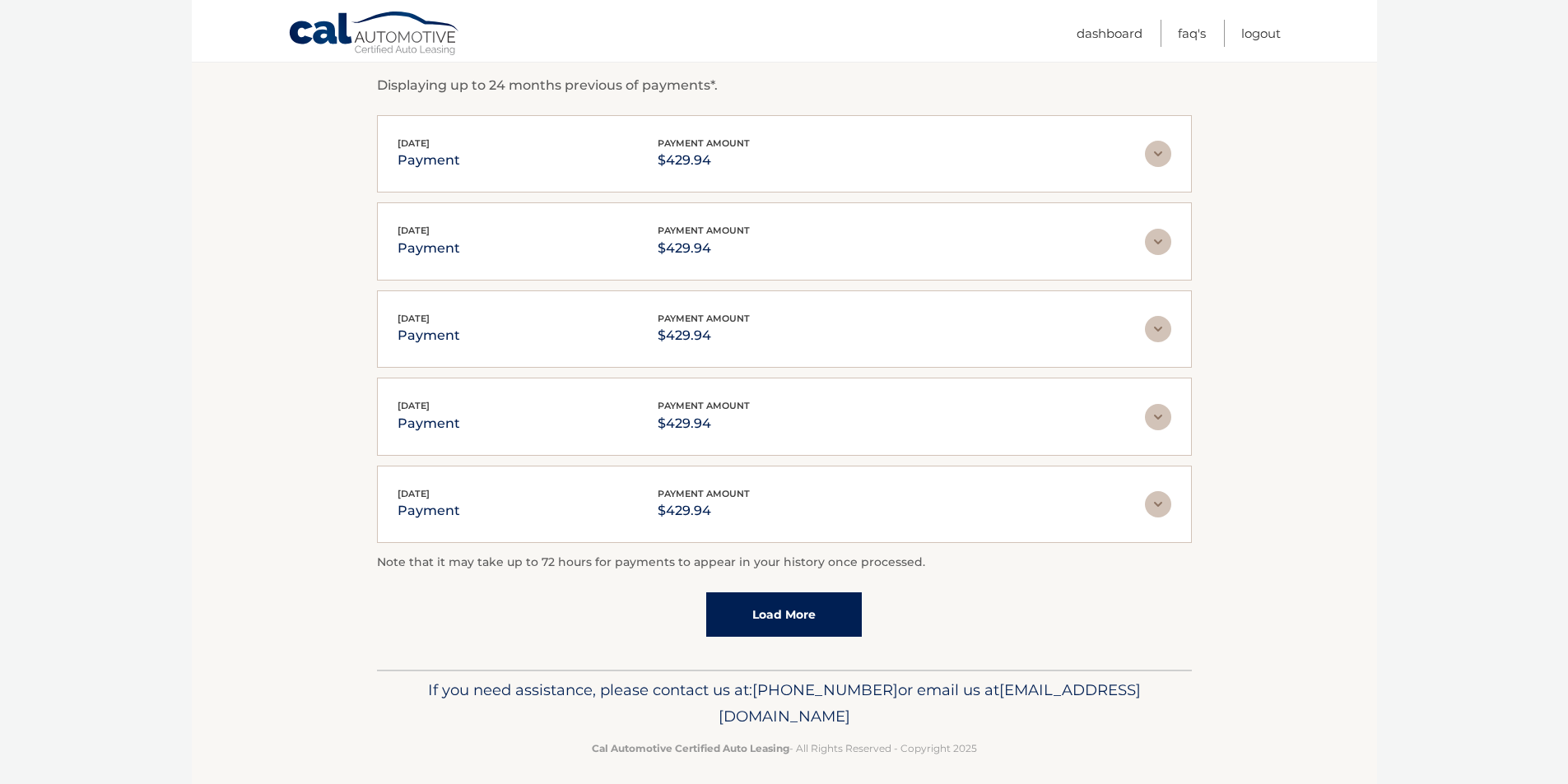
scroll to position [297, 0]
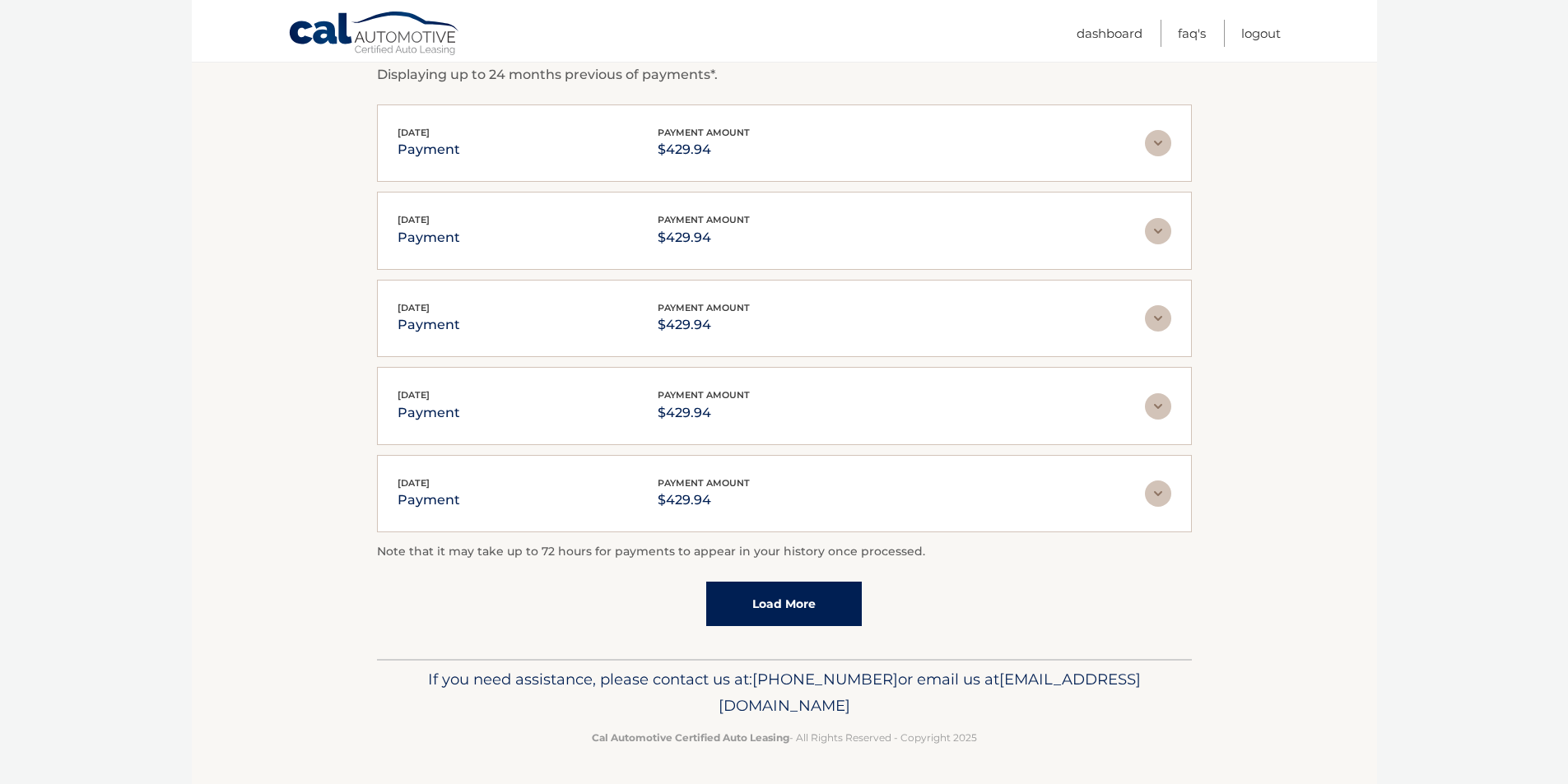
click at [791, 613] on link "Load More" at bounding box center [784, 604] width 156 height 44
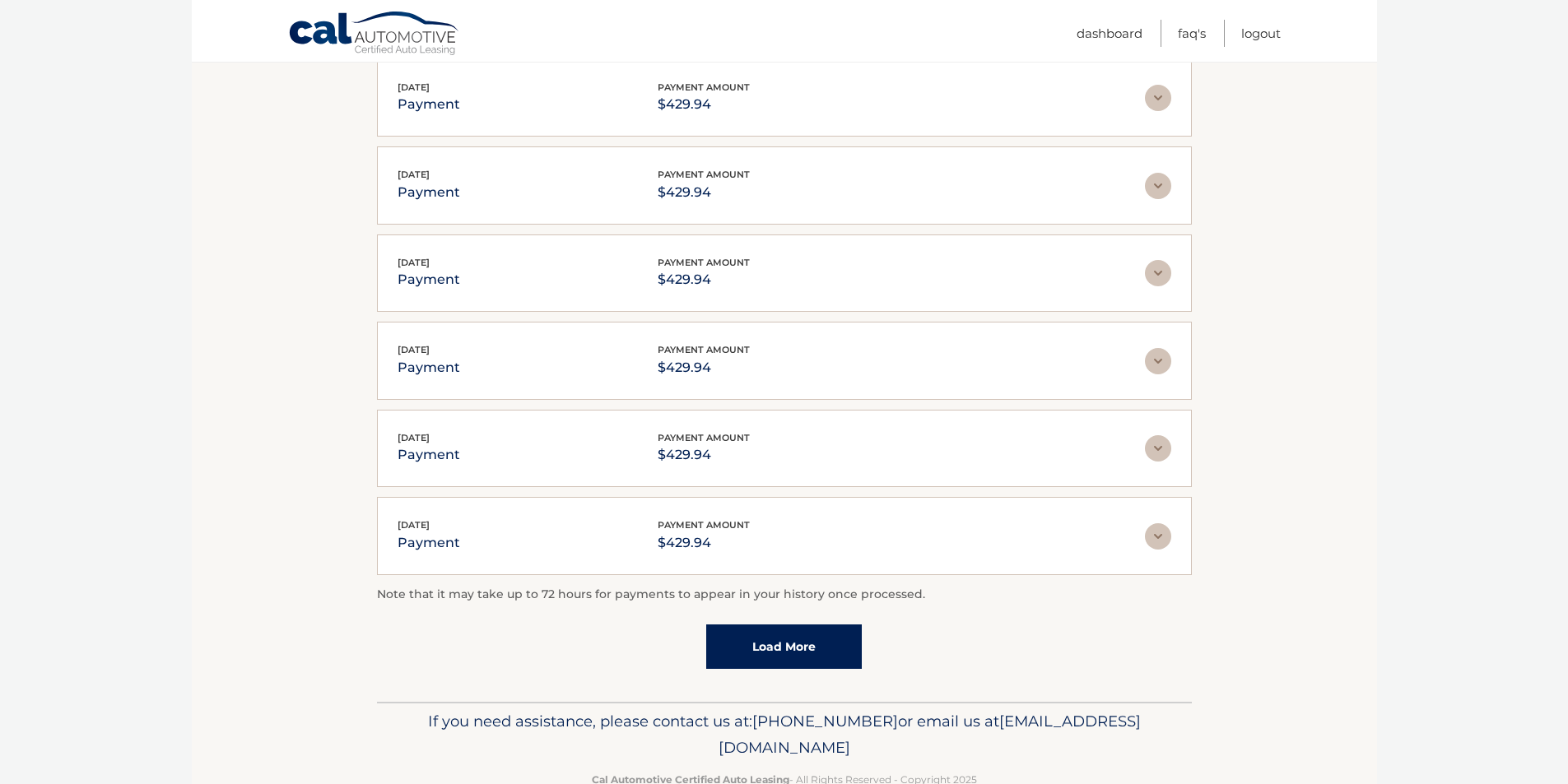
scroll to position [385, 0]
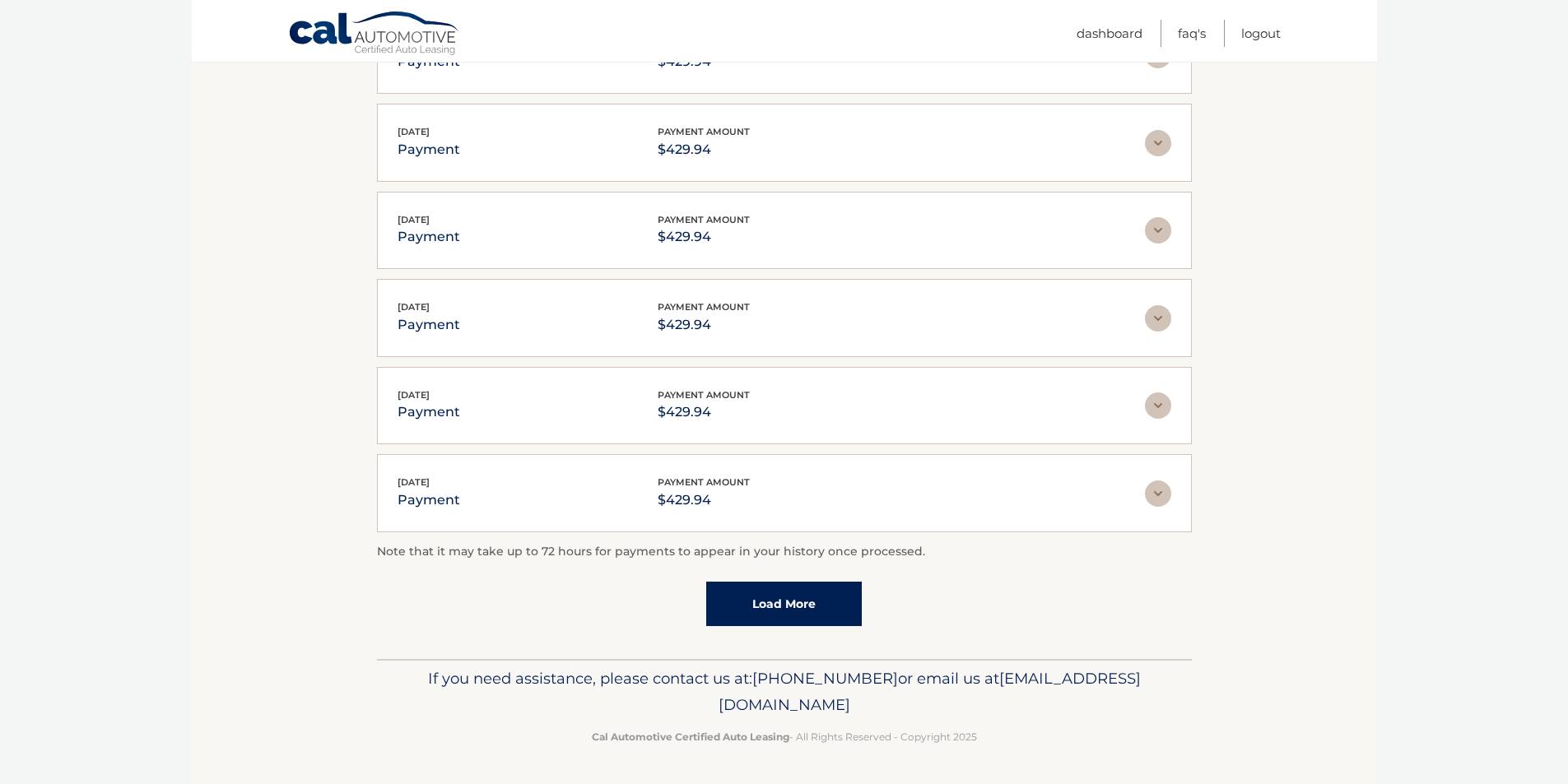
click at [752, 608] on link "Load More" at bounding box center [784, 604] width 156 height 44
click at [766, 589] on link "Load More" at bounding box center [784, 605] width 156 height 44
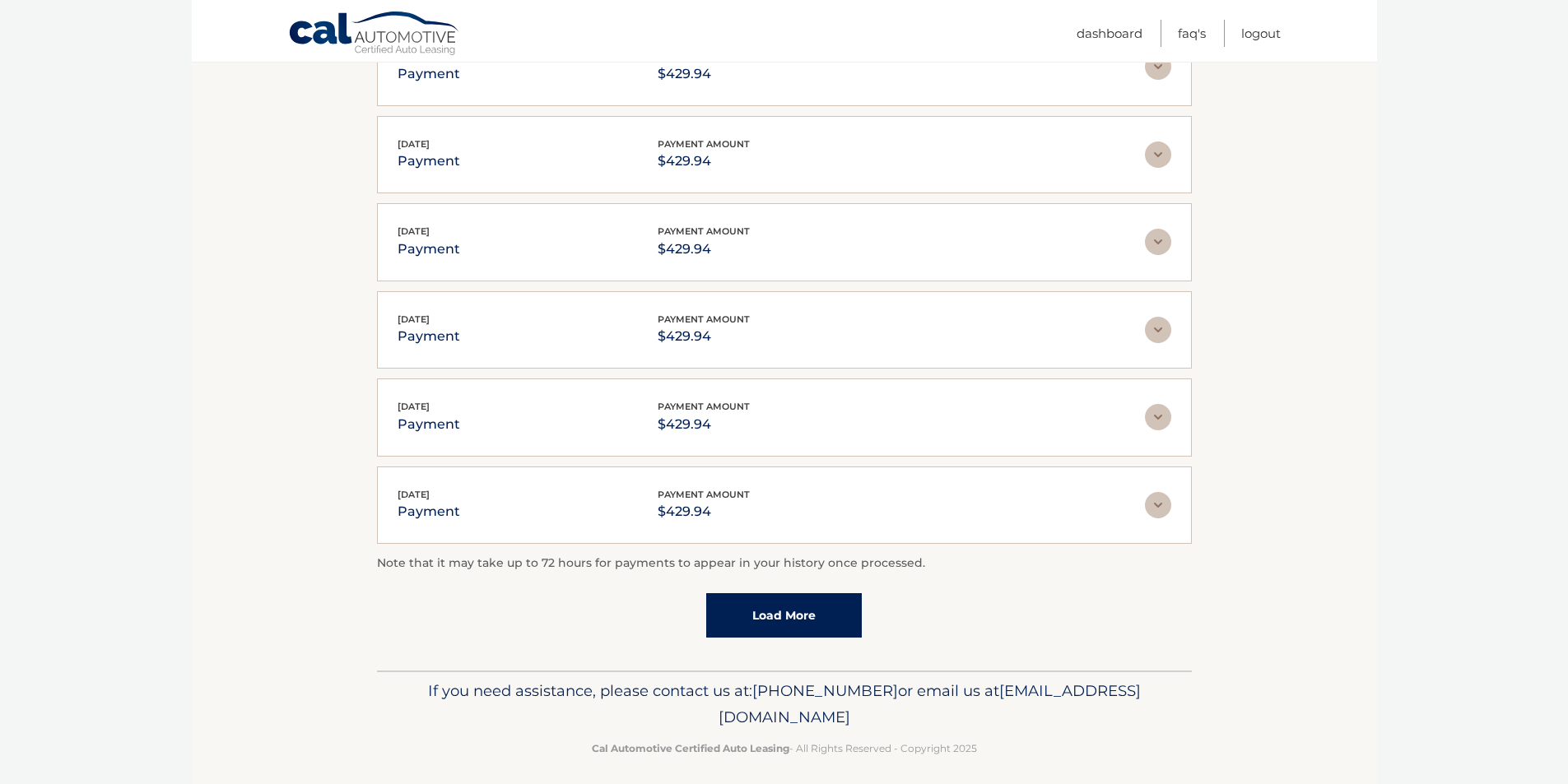
scroll to position [1261, 0]
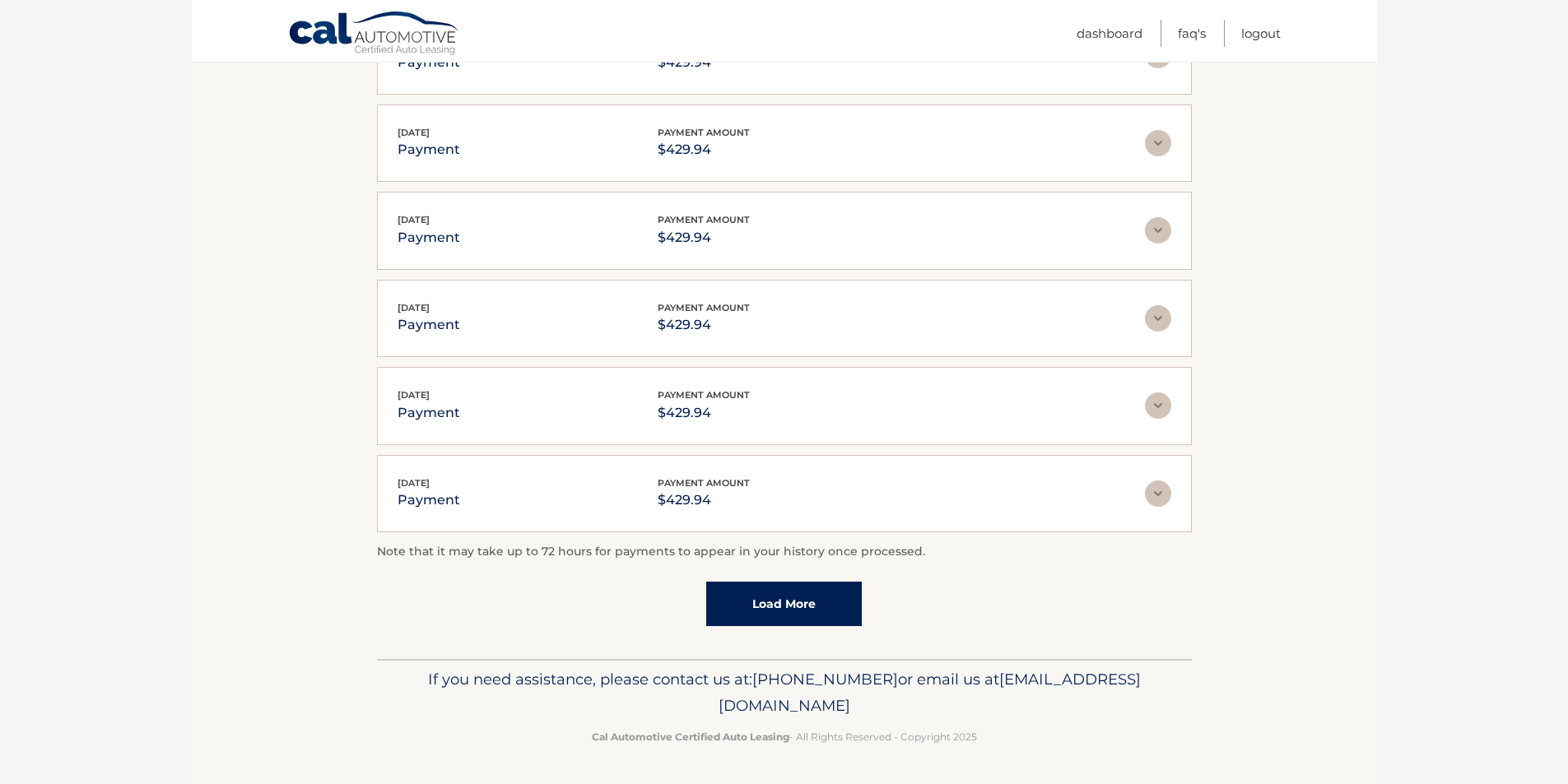
click at [768, 594] on link "Load More" at bounding box center [784, 604] width 156 height 44
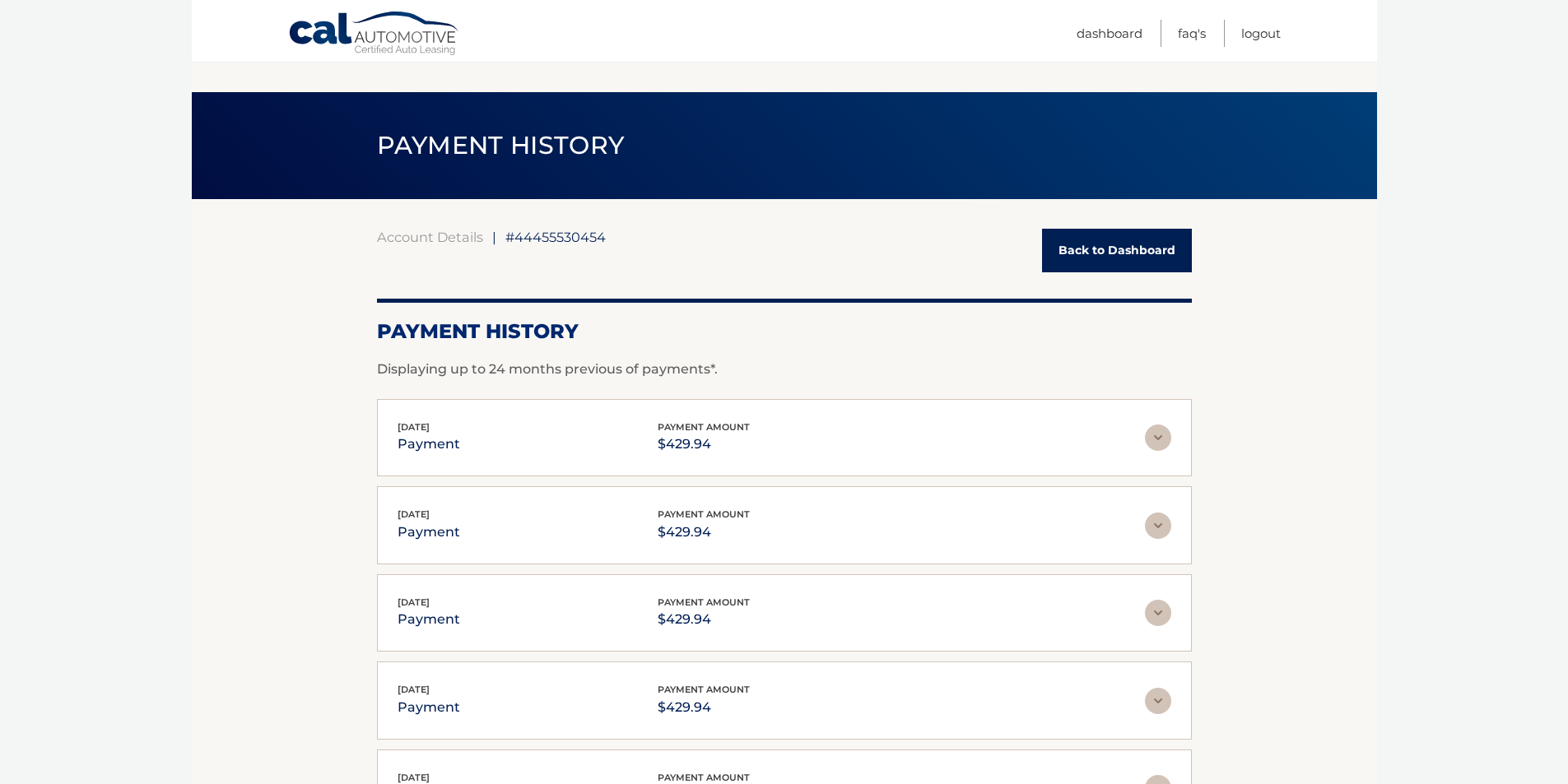
scroll to position [0, 0]
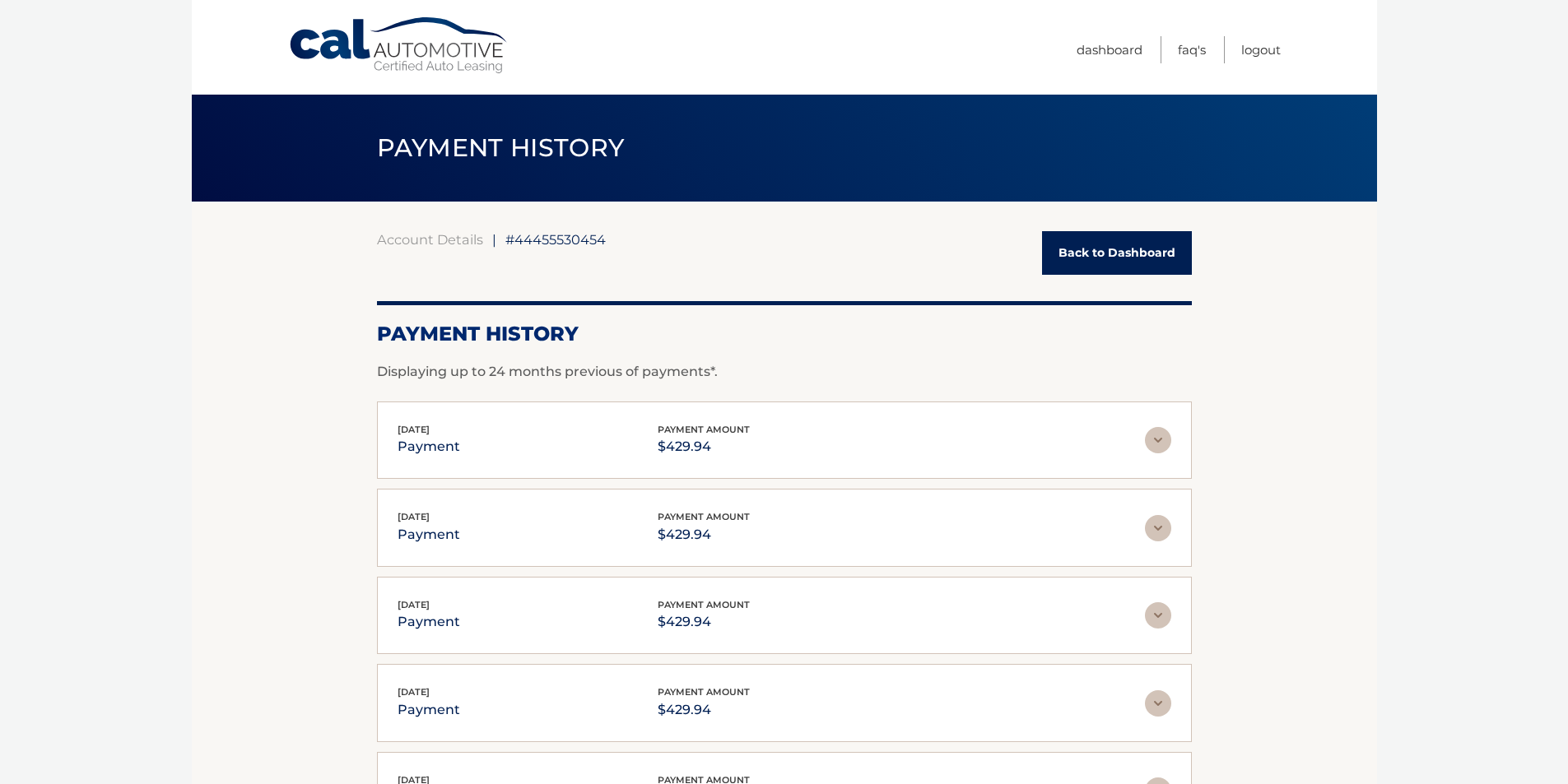
click at [411, 69] on link "Cal Automotive" at bounding box center [400, 45] width 223 height 59
